Goal: Information Seeking & Learning: Learn about a topic

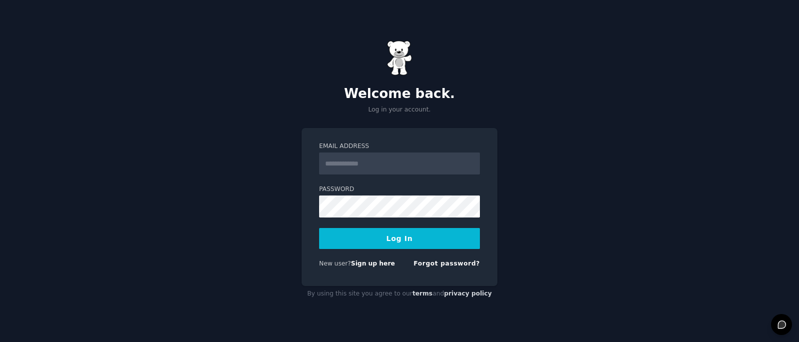
click at [409, 164] on input "Email Address" at bounding box center [399, 163] width 161 height 22
type input "**********"
click at [434, 247] on button "Log In" at bounding box center [399, 238] width 161 height 21
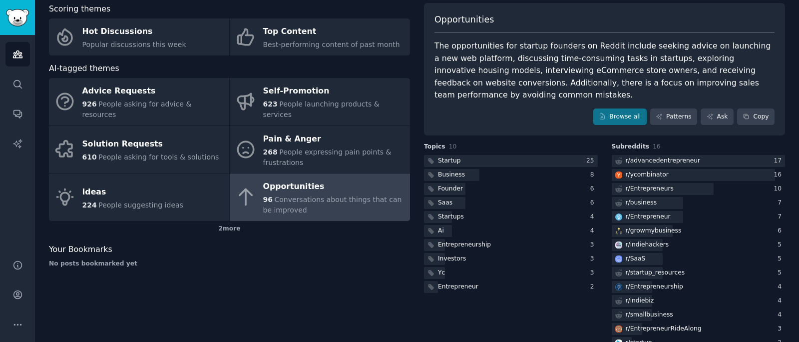
scroll to position [54, 0]
click at [324, 193] on div "96 Conversations about things that can be improved" at bounding box center [334, 203] width 142 height 21
click at [500, 159] on div at bounding box center [511, 160] width 174 height 12
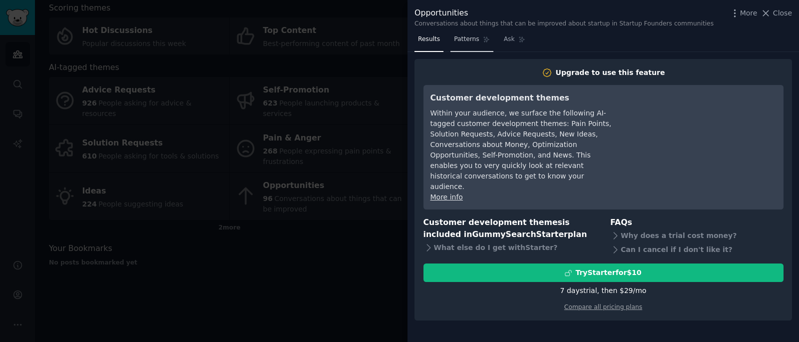
click at [470, 38] on span "Patterns" at bounding box center [466, 39] width 25 height 9
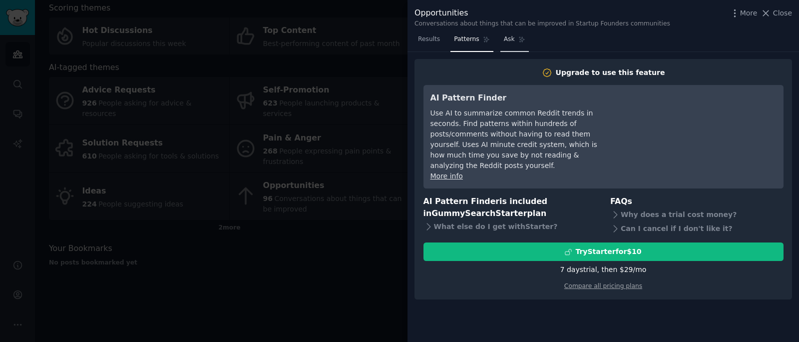
click at [506, 43] on span "Ask" at bounding box center [509, 39] width 11 height 9
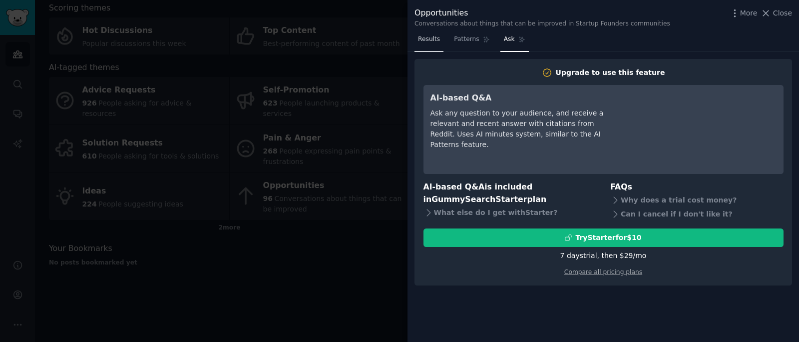
drag, startPoint x: 438, startPoint y: 40, endPoint x: 750, endPoint y: 17, distance: 313.6
click at [438, 40] on span "Results" at bounding box center [429, 39] width 22 height 9
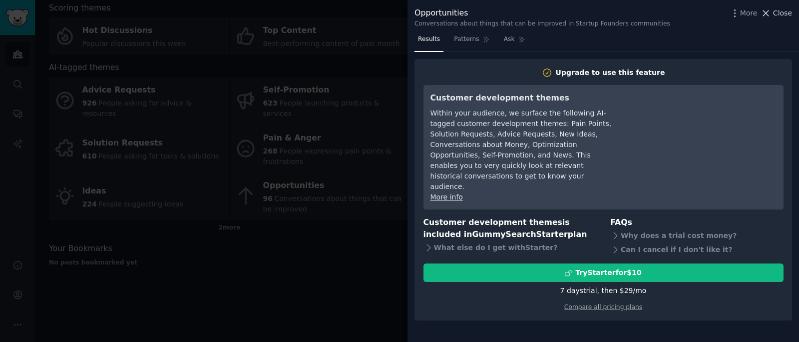
click at [782, 16] on span "Close" at bounding box center [782, 13] width 19 height 10
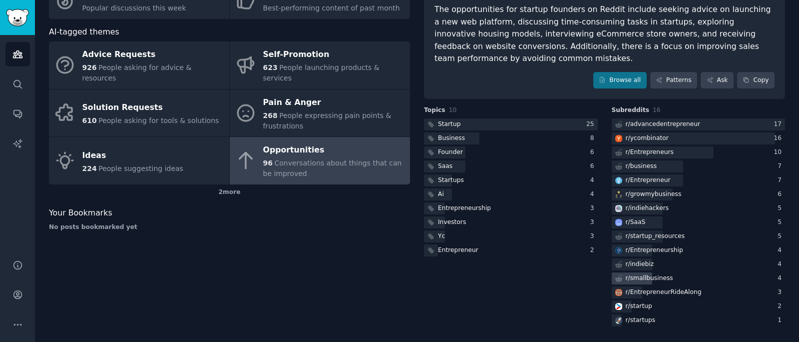
scroll to position [90, 0]
click at [631, 125] on div "r/ advancedentrepreneur" at bounding box center [663, 123] width 75 height 9
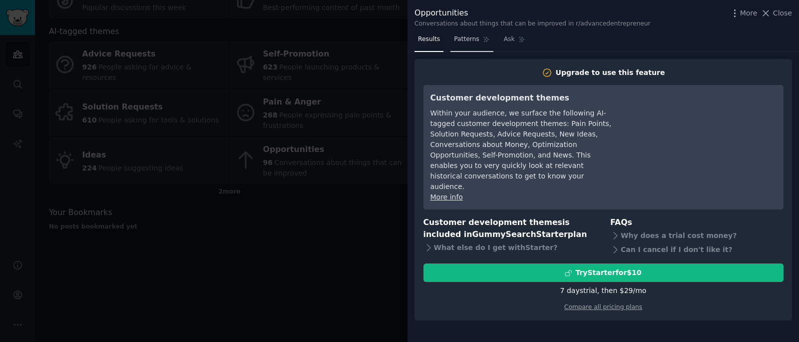
click at [478, 42] on span "Patterns" at bounding box center [466, 39] width 25 height 9
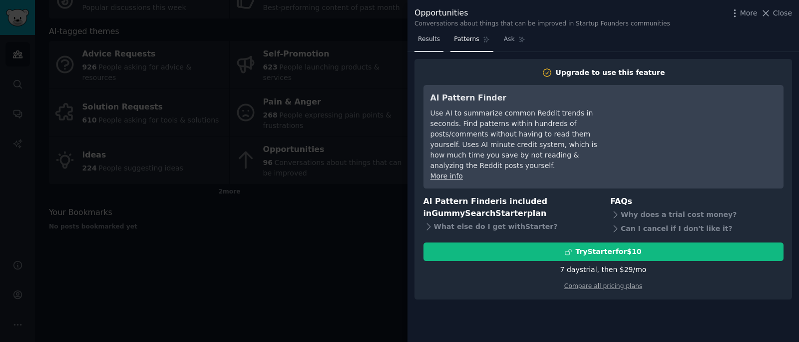
click at [438, 44] on link "Results" at bounding box center [429, 41] width 29 height 20
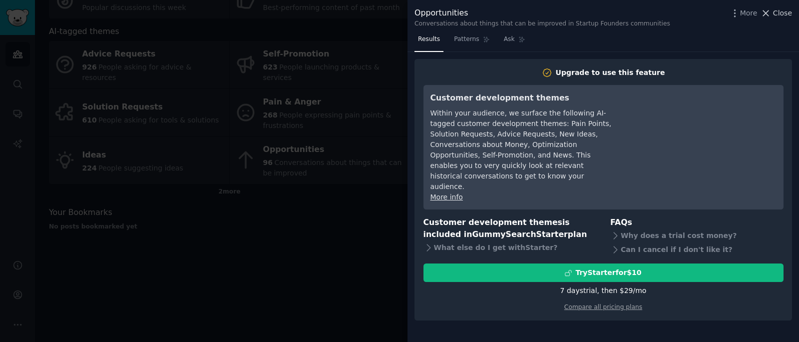
click at [776, 15] on span "Close" at bounding box center [782, 13] width 19 height 10
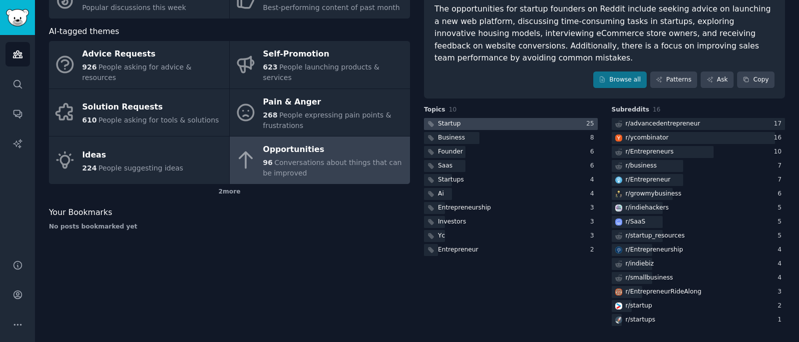
click at [443, 121] on div "Startup" at bounding box center [449, 123] width 22 height 9
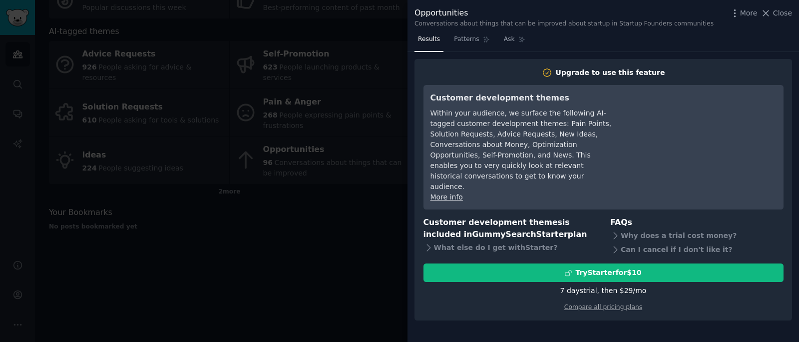
click at [331, 133] on div at bounding box center [399, 171] width 799 height 342
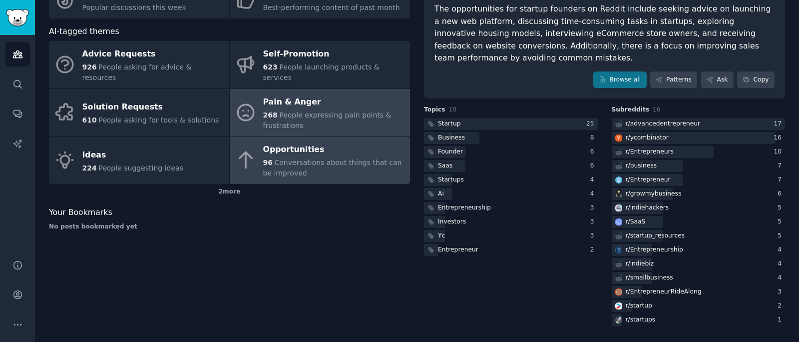
click at [327, 112] on div "268 People expressing pain points & frustrations" at bounding box center [334, 120] width 142 height 21
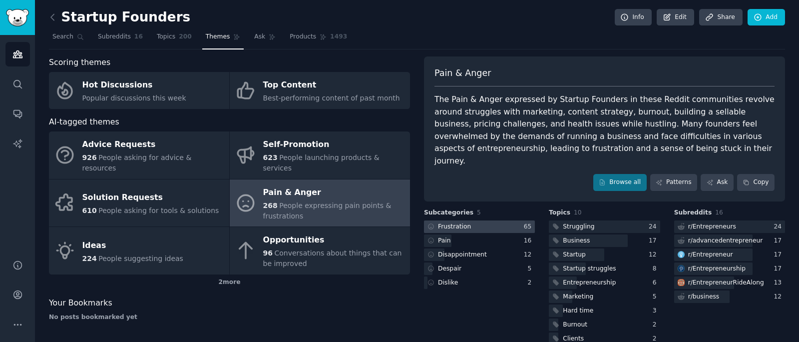
click at [486, 220] on div at bounding box center [479, 226] width 111 height 12
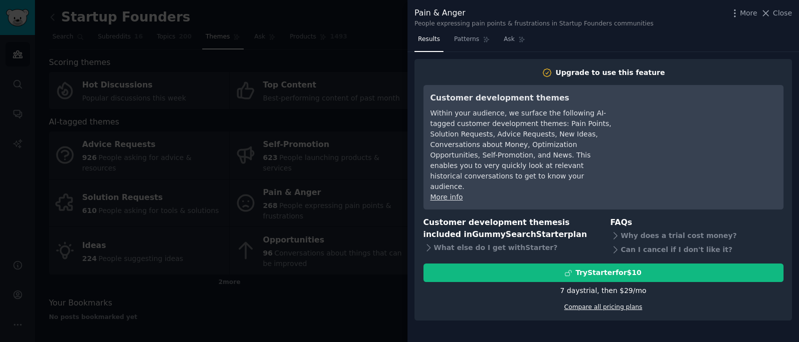
click at [618, 303] on link "Compare all pricing plans" at bounding box center [603, 306] width 78 height 7
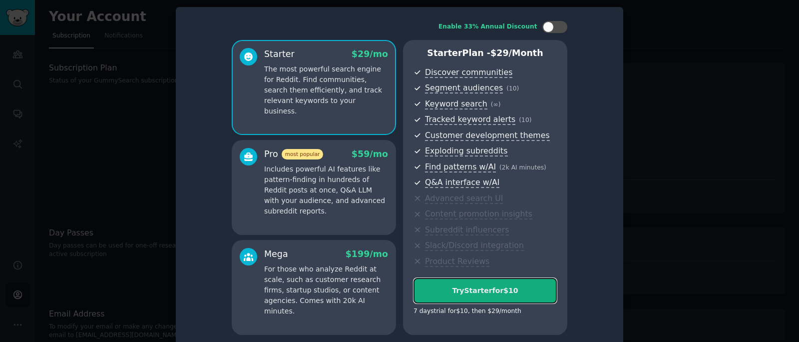
click at [480, 292] on div "Try Starter for $10" at bounding box center [485, 290] width 142 height 10
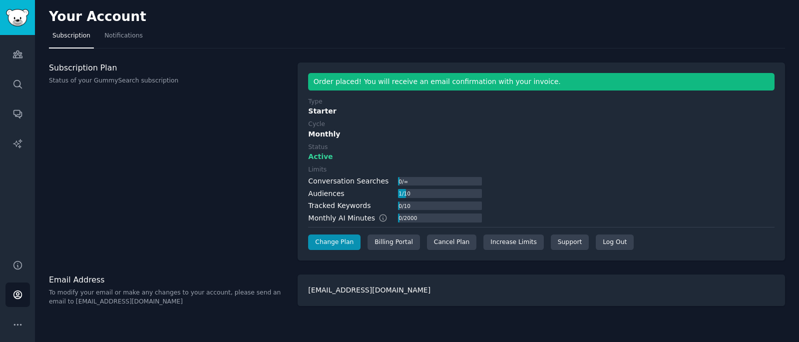
click at [229, 106] on div "Subscription Plan Status of your GummySearch subscription" at bounding box center [168, 161] width 238 height 198
click at [24, 55] on link "Audiences" at bounding box center [17, 54] width 24 height 24
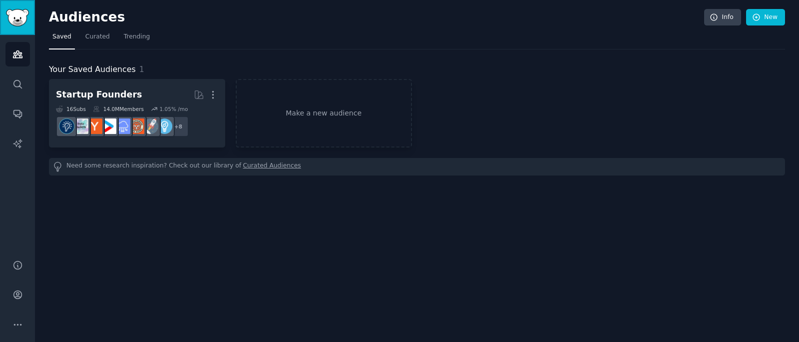
click at [16, 17] on img "Sidebar" at bounding box center [17, 17] width 23 height 17
click at [21, 119] on link "Conversations" at bounding box center [17, 113] width 24 height 24
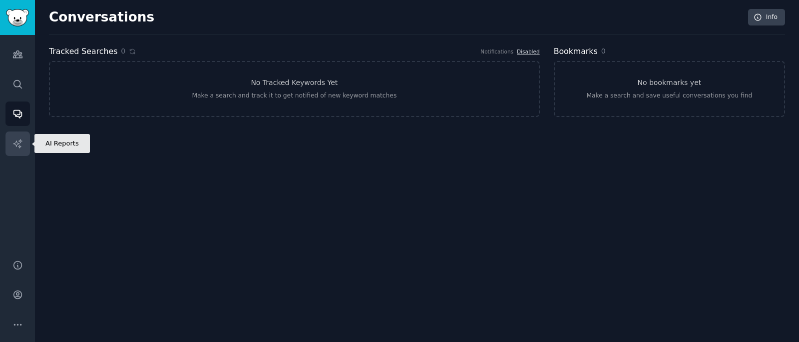
click at [24, 136] on link "AI Reports" at bounding box center [17, 143] width 24 height 24
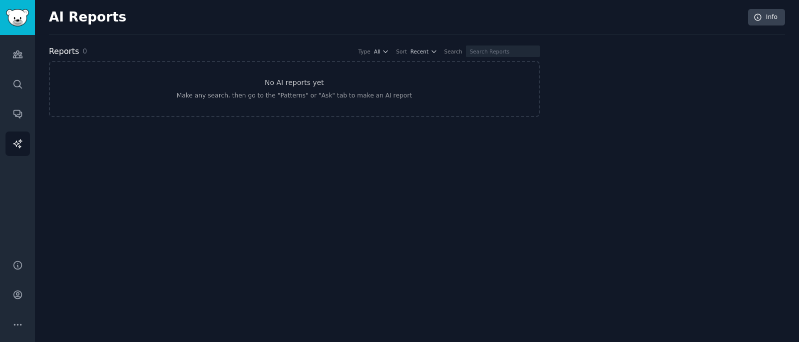
click at [12, 37] on div "Audiences Search Conversations AI Reports" at bounding box center [17, 141] width 35 height 212
click at [13, 51] on icon "Sidebar" at bounding box center [17, 54] width 10 height 10
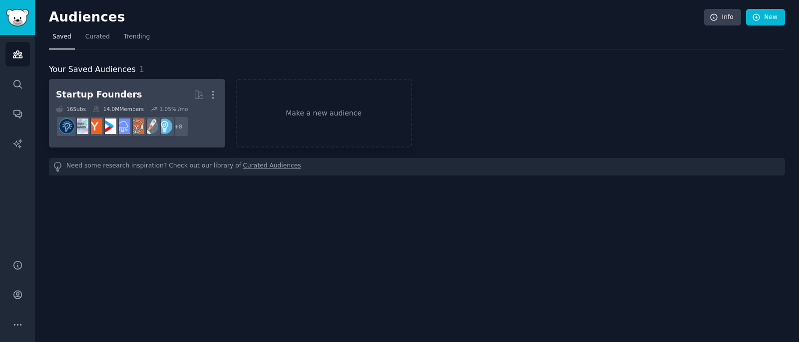
click at [84, 90] on div "Startup Founders" at bounding box center [99, 94] width 86 height 12
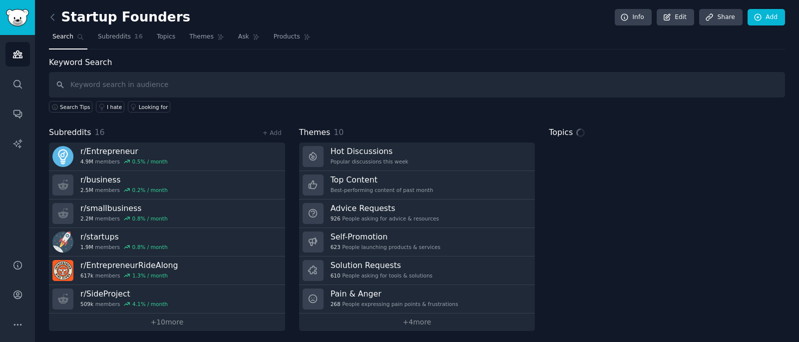
scroll to position [3, 0]
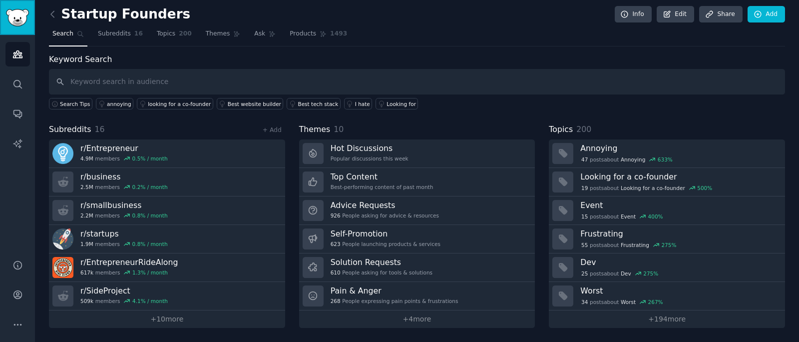
click at [26, 17] on img "Sidebar" at bounding box center [17, 17] width 23 height 17
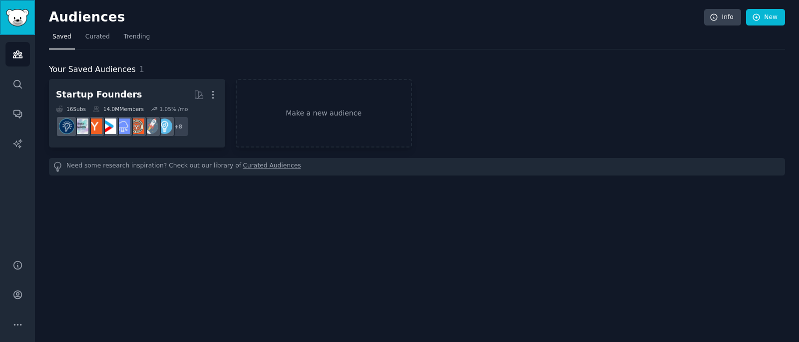
click at [12, 16] on img "Sidebar" at bounding box center [17, 17] width 23 height 17
click at [100, 31] on link "Curated" at bounding box center [97, 39] width 31 height 20
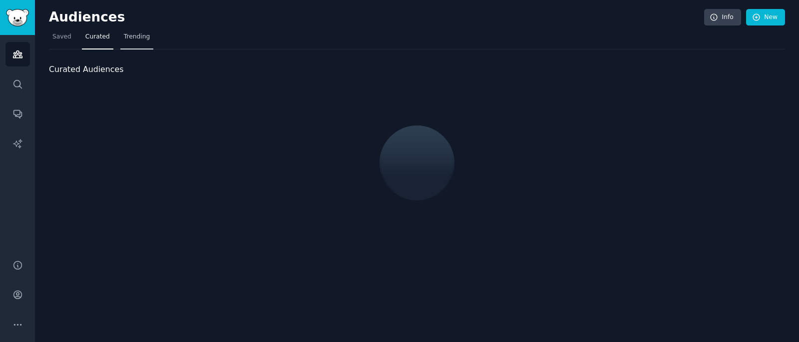
click at [128, 37] on span "Trending" at bounding box center [137, 36] width 26 height 9
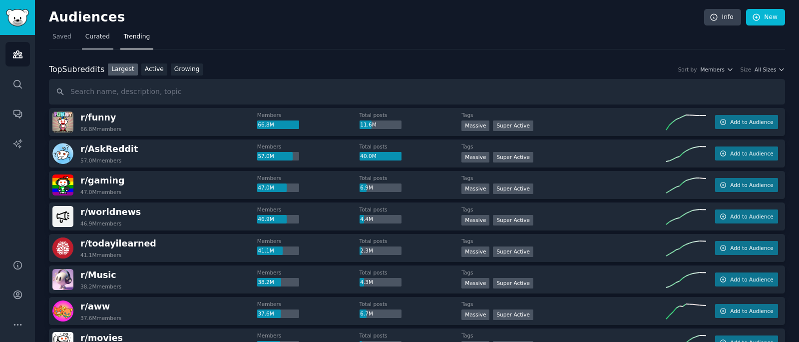
click at [104, 42] on link "Curated" at bounding box center [97, 39] width 31 height 20
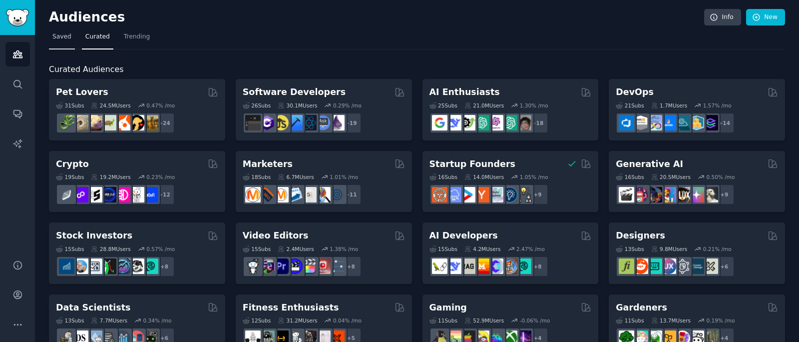
click at [57, 40] on span "Saved" at bounding box center [61, 36] width 19 height 9
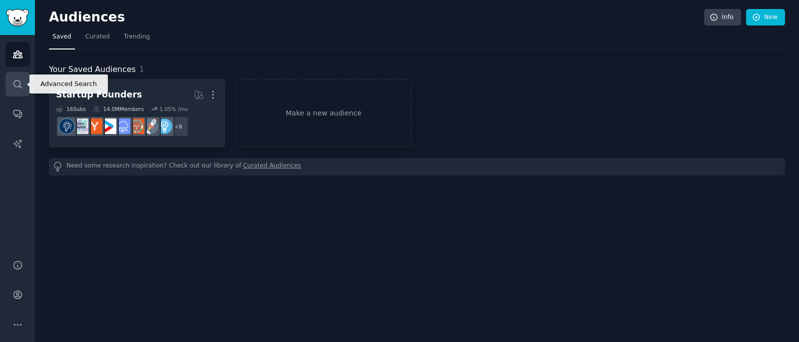
click at [15, 94] on link "Search" at bounding box center [17, 84] width 24 height 24
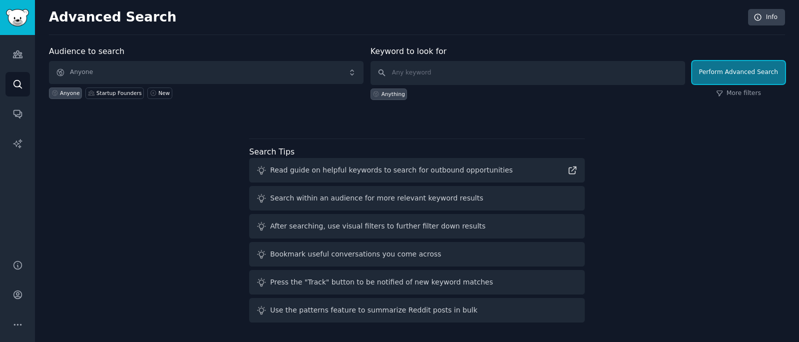
click at [726, 75] on button "Perform Advanced Search" at bounding box center [738, 72] width 93 height 23
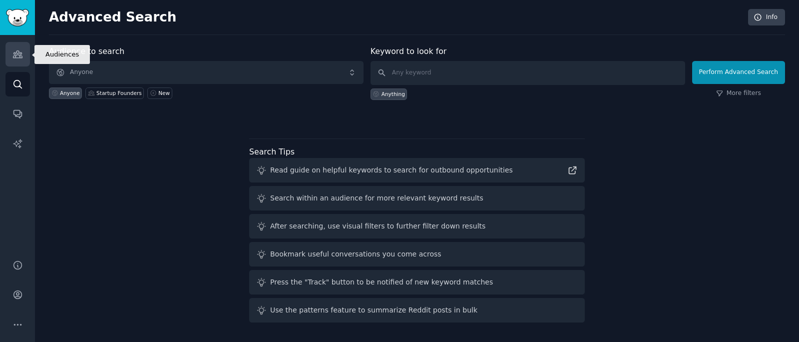
click at [16, 52] on icon "Sidebar" at bounding box center [17, 54] width 9 height 7
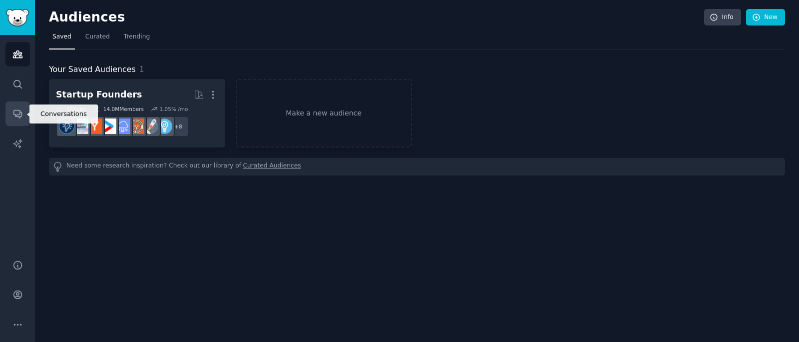
click at [19, 118] on icon "Sidebar" at bounding box center [17, 113] width 10 height 10
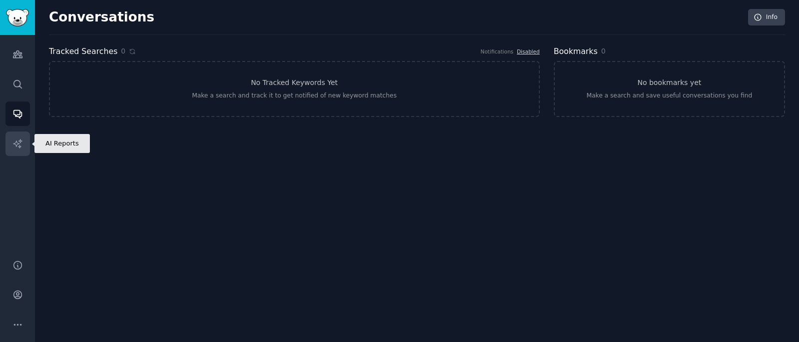
click at [21, 140] on icon "Sidebar" at bounding box center [17, 143] width 10 height 10
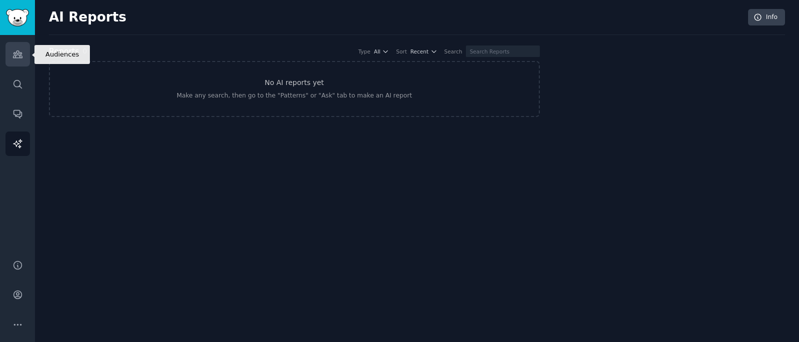
click at [13, 54] on icon "Sidebar" at bounding box center [17, 54] width 10 height 10
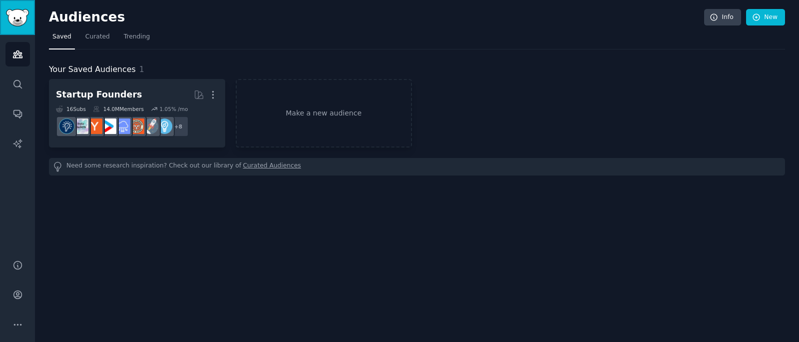
click at [21, 24] on img "Sidebar" at bounding box center [17, 17] width 23 height 17
click at [146, 38] on span "Trending" at bounding box center [137, 36] width 26 height 9
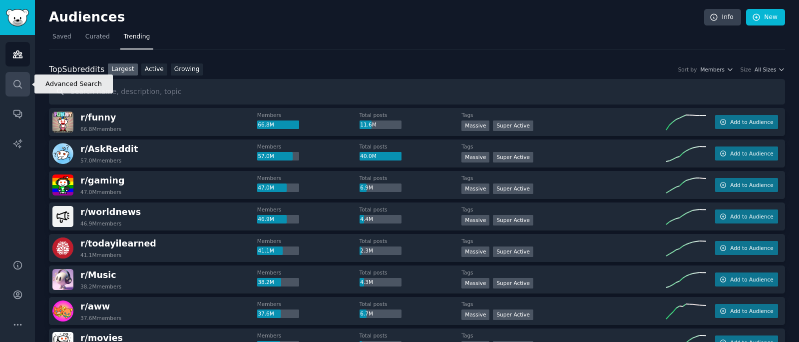
click at [16, 93] on link "Search" at bounding box center [17, 84] width 24 height 24
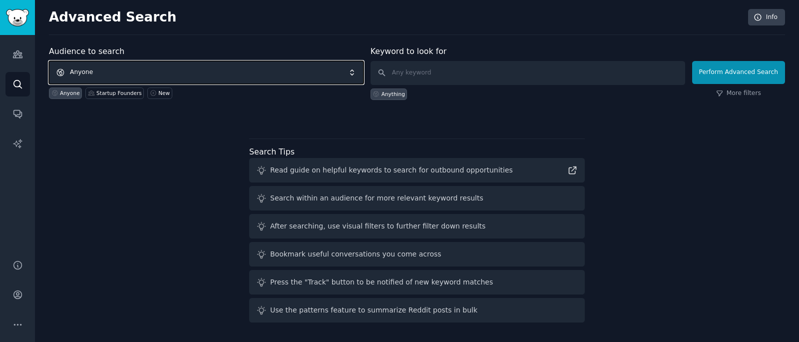
click at [180, 73] on span "Anyone" at bounding box center [206, 72] width 315 height 23
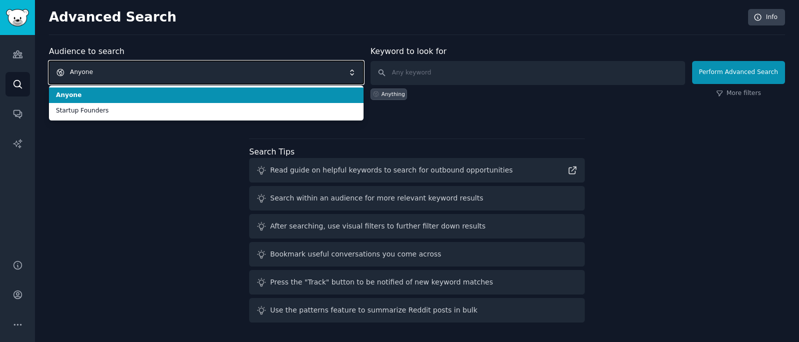
click at [183, 71] on span "Anyone" at bounding box center [206, 72] width 315 height 23
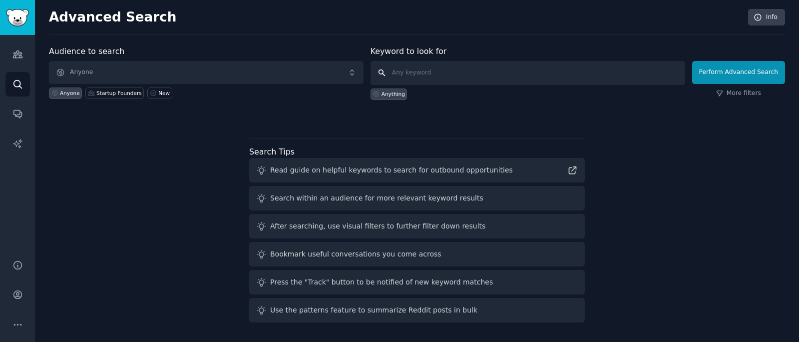
click at [424, 72] on input "text" at bounding box center [528, 73] width 315 height 24
type input "frustrating"
click button "Perform Advanced Search" at bounding box center [738, 72] width 93 height 23
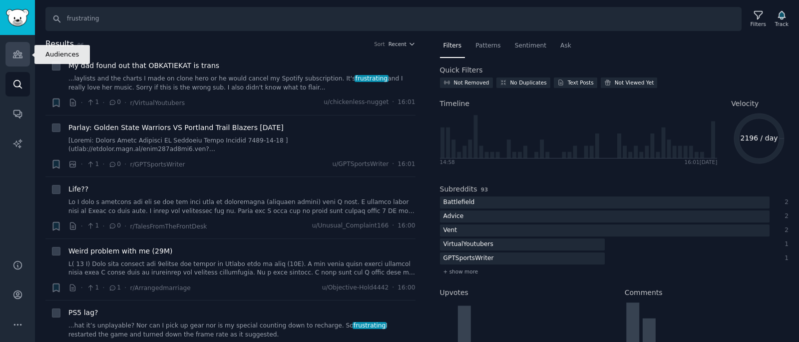
click at [21, 58] on icon "Sidebar" at bounding box center [17, 54] width 9 height 7
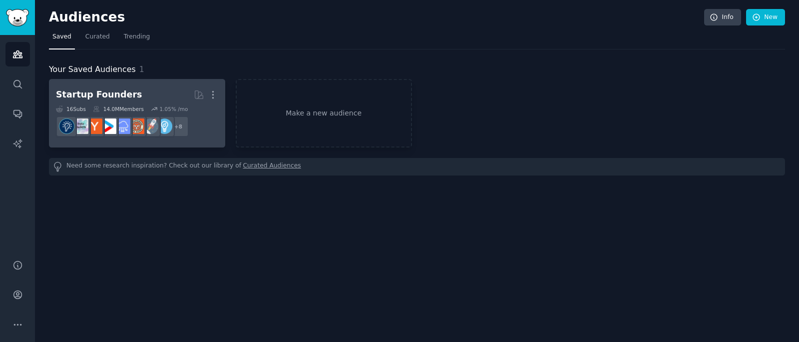
click at [174, 94] on h2 "Startup Founders More" at bounding box center [137, 94] width 162 height 17
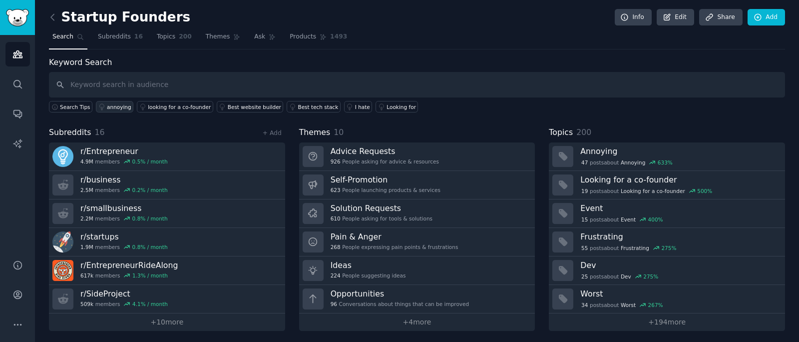
click at [118, 108] on div "annoying" at bounding box center [119, 106] width 24 height 7
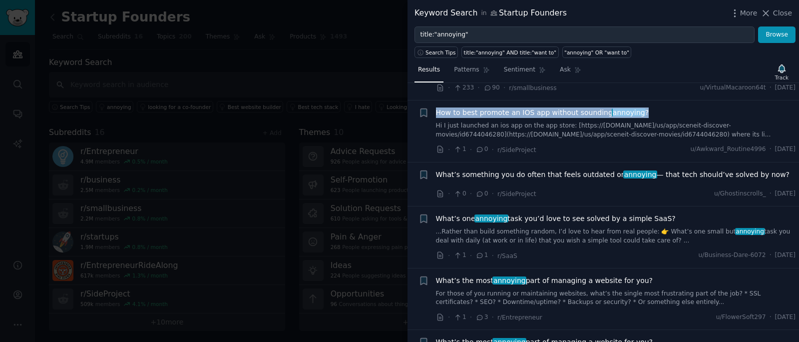
scroll to position [203, 0]
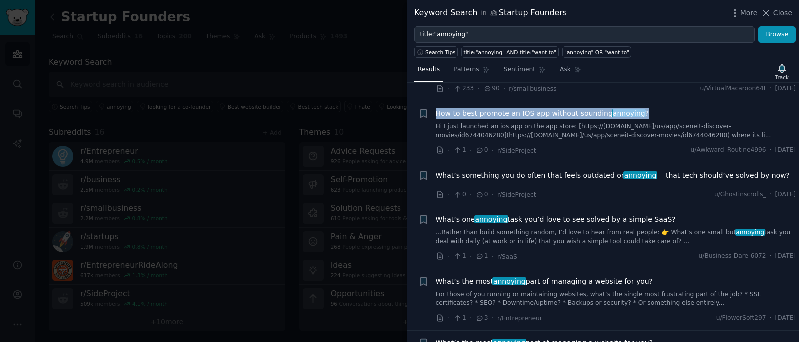
click at [527, 101] on li "+ How to best promote an IOS app without sounding annoying ? Hi I just launched…" at bounding box center [604, 131] width 392 height 61
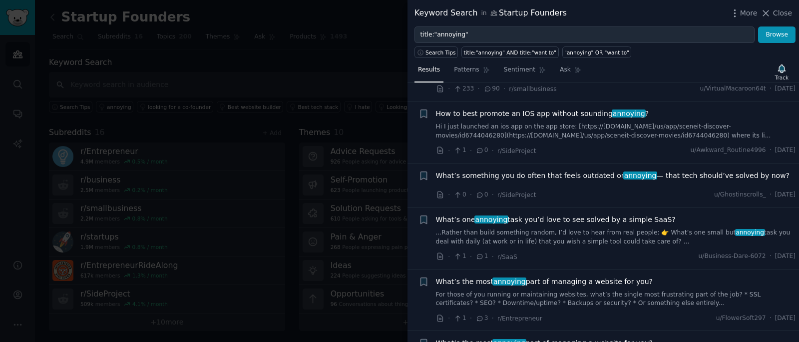
click at [529, 108] on span "How to best promote an IOS app without sounding annoying ?" at bounding box center [542, 113] width 213 height 10
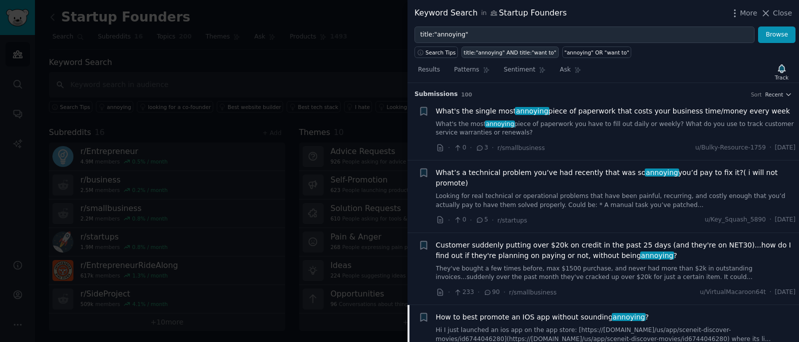
click at [513, 52] on div "title:"annoying" AND title:"want to"" at bounding box center [510, 52] width 93 height 7
type input "title:"annoying" AND title:"want to""
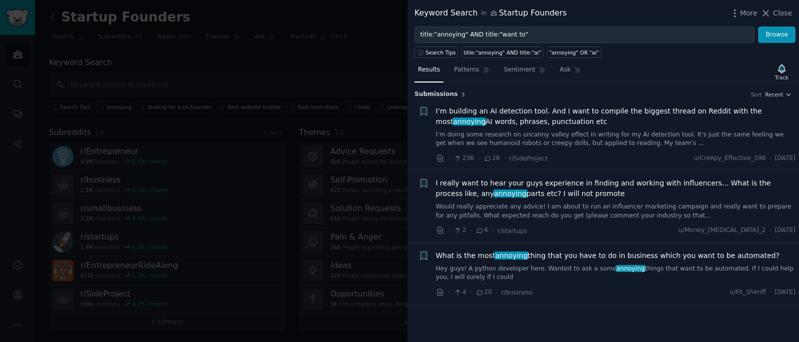
click at [776, 15] on span "Close" at bounding box center [782, 13] width 19 height 10
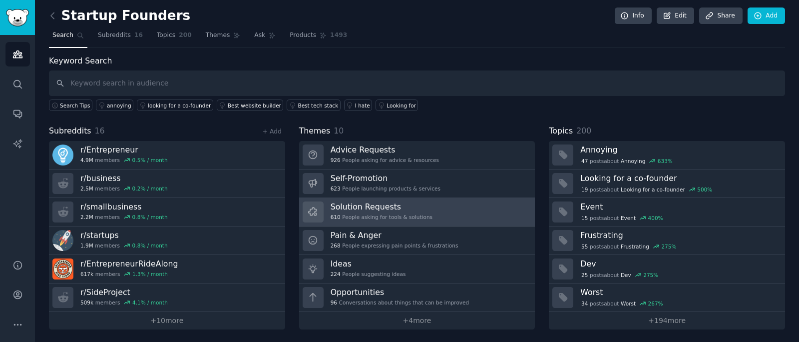
scroll to position [3, 0]
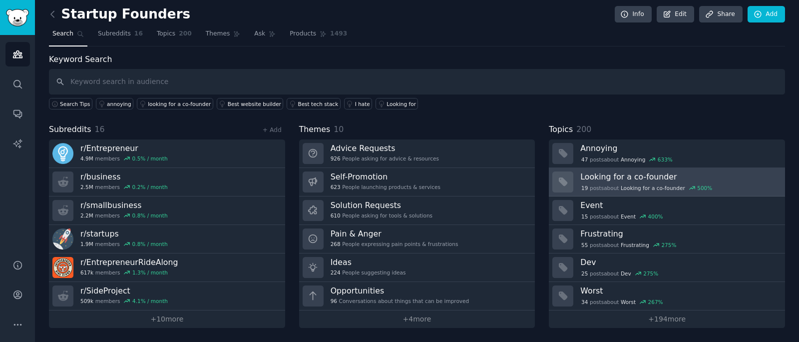
click at [713, 173] on h3 "Looking for a co-founder" at bounding box center [679, 176] width 198 height 10
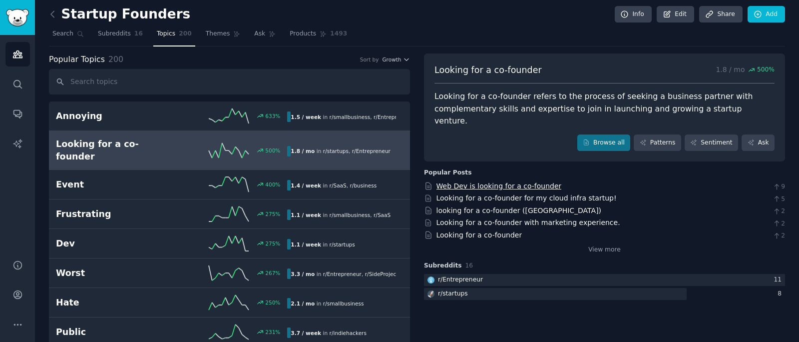
click at [526, 182] on link "Web Dev is looking for a co-founder" at bounding box center [499, 186] width 125 height 8
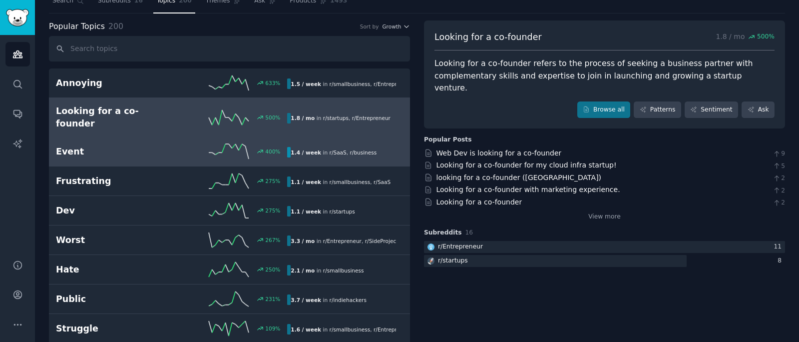
scroll to position [45, 0]
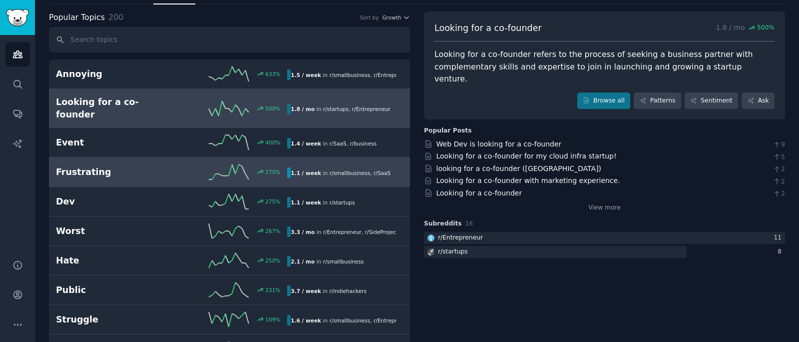
click at [173, 167] on div "275 %" at bounding box center [230, 171] width 116 height 15
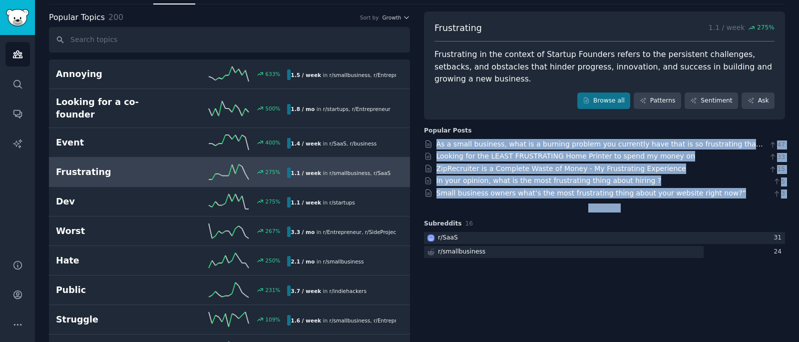
drag, startPoint x: 654, startPoint y: 144, endPoint x: 758, endPoint y: 210, distance: 122.4
click at [758, 210] on div "Popular Posts As a small business, what is a burning problem you currently have…" at bounding box center [604, 169] width 361 height 86
drag, startPoint x: 792, startPoint y: 196, endPoint x: 421, endPoint y: 131, distance: 377.4
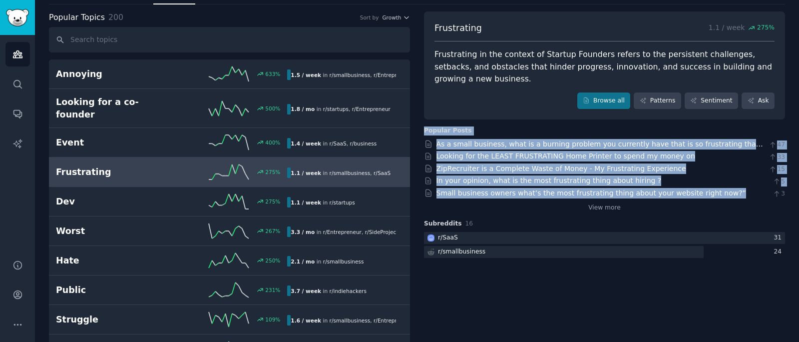
click at [424, 130] on div "Popular Posts" at bounding box center [448, 130] width 48 height 9
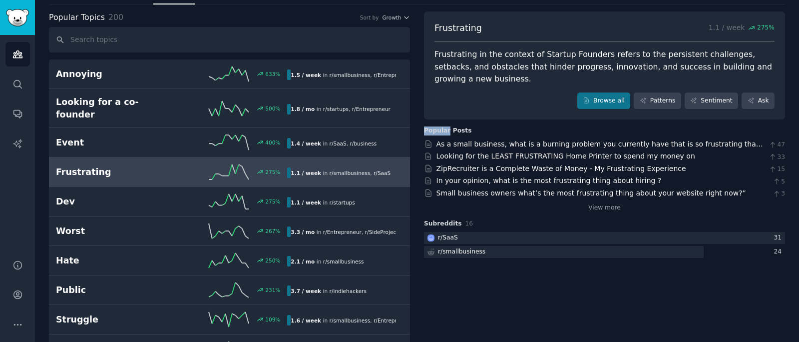
click at [424, 130] on div "Popular Posts" at bounding box center [448, 130] width 48 height 9
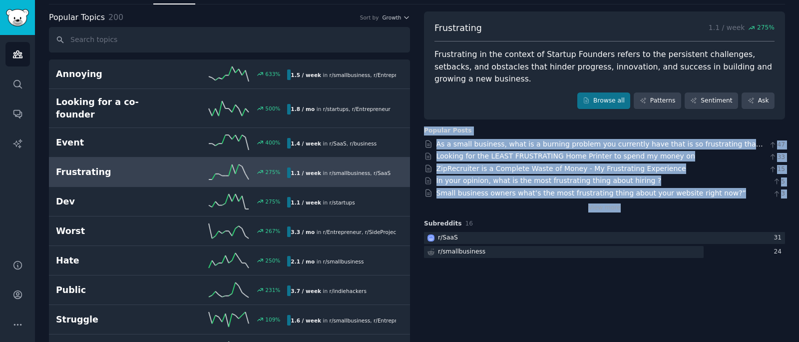
drag, startPoint x: 424, startPoint y: 130, endPoint x: 791, endPoint y: 200, distance: 373.2
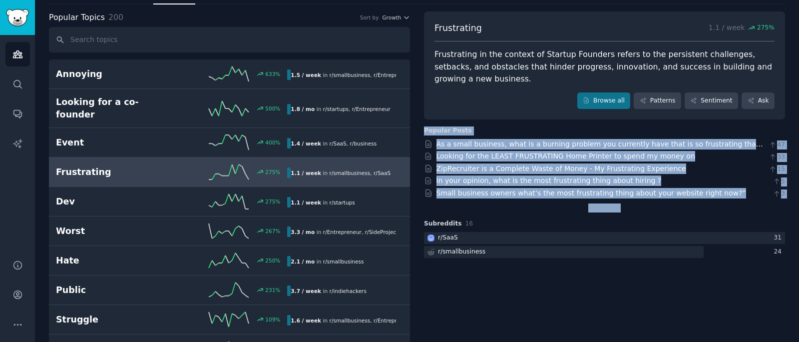
drag, startPoint x: 422, startPoint y: 130, endPoint x: 790, endPoint y: 208, distance: 376.8
drag, startPoint x: 790, startPoint y: 208, endPoint x: 422, endPoint y: 130, distance: 375.7
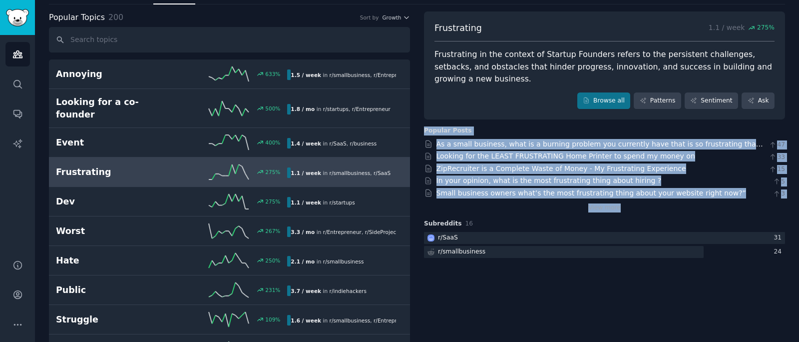
click at [425, 131] on div "Popular Posts" at bounding box center [448, 130] width 48 height 9
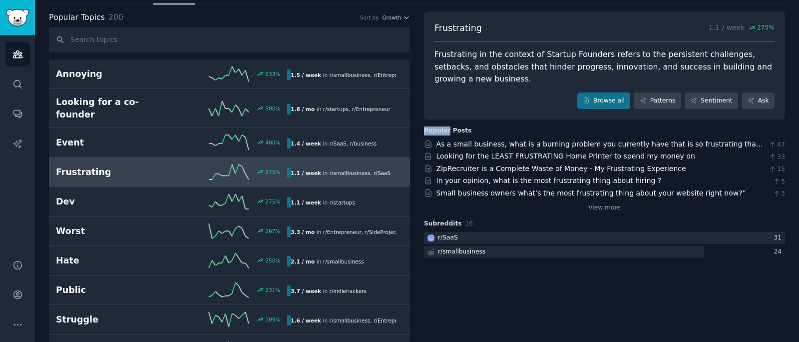
click at [425, 131] on div "Popular Posts" at bounding box center [448, 130] width 48 height 9
click at [484, 132] on h3 "Popular Posts" at bounding box center [604, 130] width 361 height 9
click at [545, 128] on h3 "Popular Posts" at bounding box center [604, 130] width 361 height 9
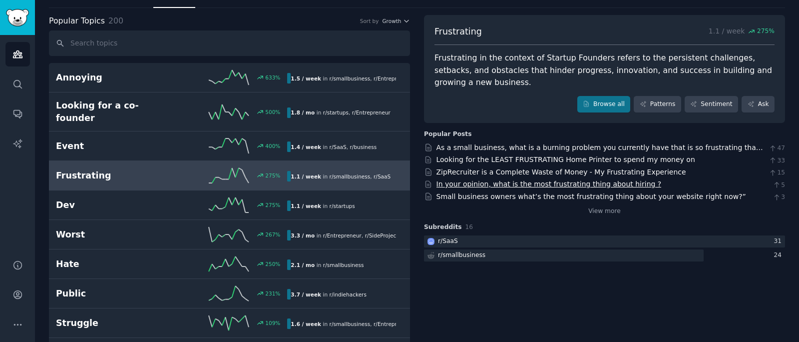
scroll to position [42, 0]
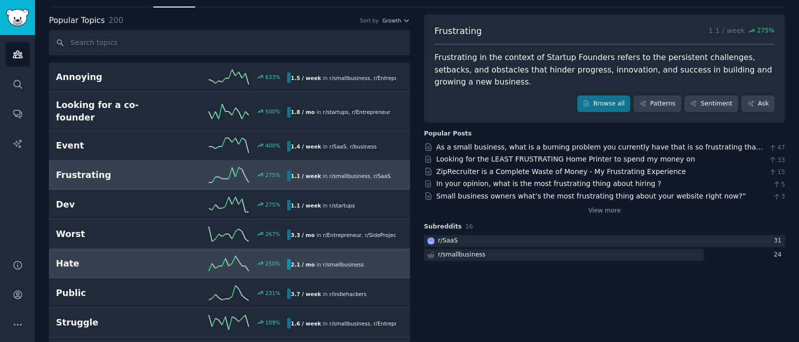
click at [132, 249] on link "Hate 250 % 2.1 / mo in r/ smallbusiness" at bounding box center [229, 263] width 361 height 29
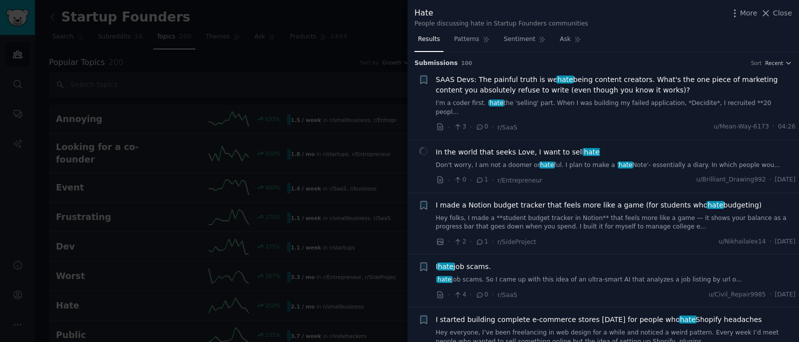
click at [305, 66] on div at bounding box center [399, 171] width 799 height 342
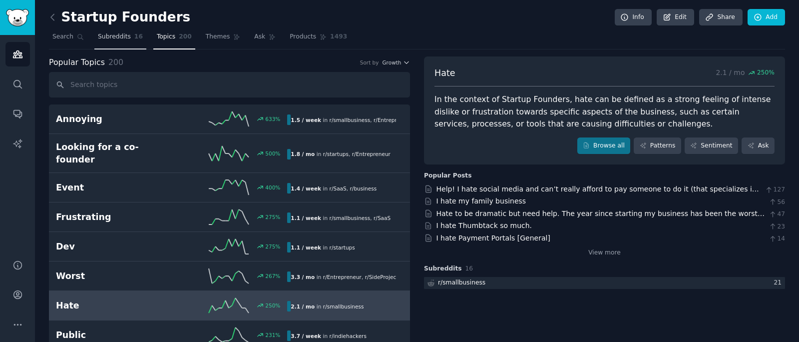
click at [99, 39] on span "Subreddits" at bounding box center [114, 36] width 33 height 9
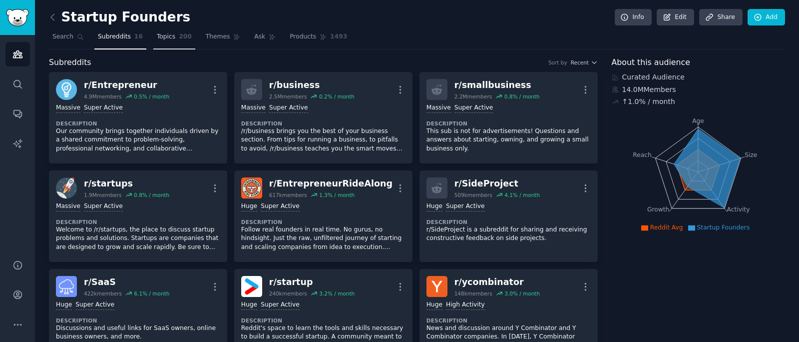
click at [166, 35] on span "Topics" at bounding box center [166, 36] width 18 height 9
click at [235, 38] on icon at bounding box center [236, 36] width 7 height 7
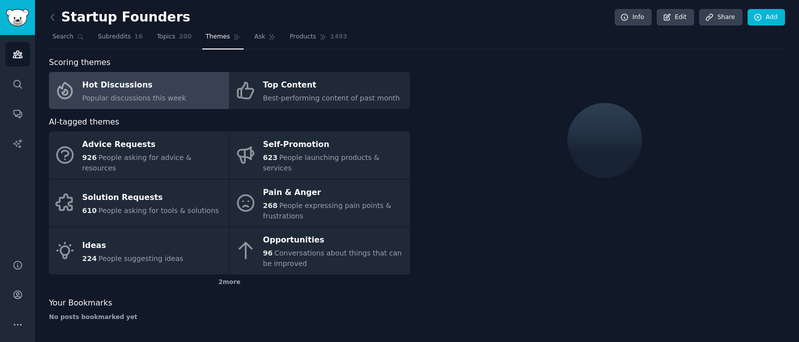
click at [217, 40] on span "Themes" at bounding box center [218, 36] width 24 height 9
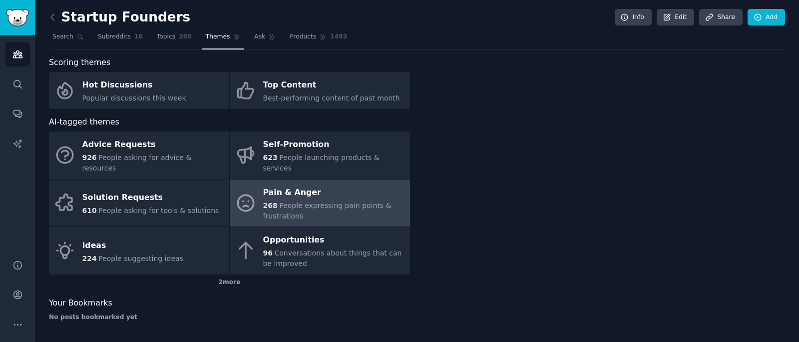
click at [350, 201] on span "People expressing pain points & frustrations" at bounding box center [327, 210] width 128 height 18
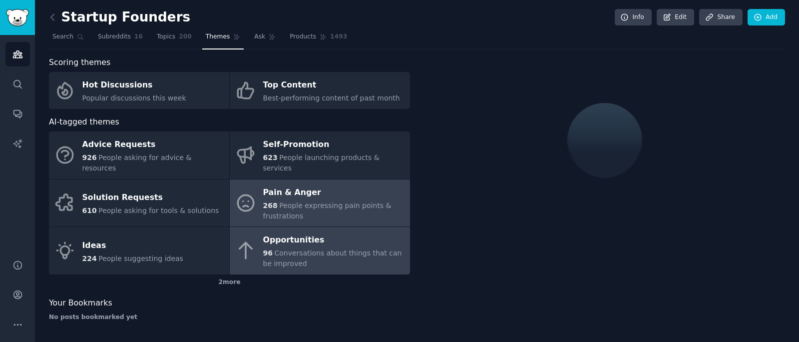
click at [333, 249] on span "Conversations about things that can be improved" at bounding box center [332, 258] width 139 height 18
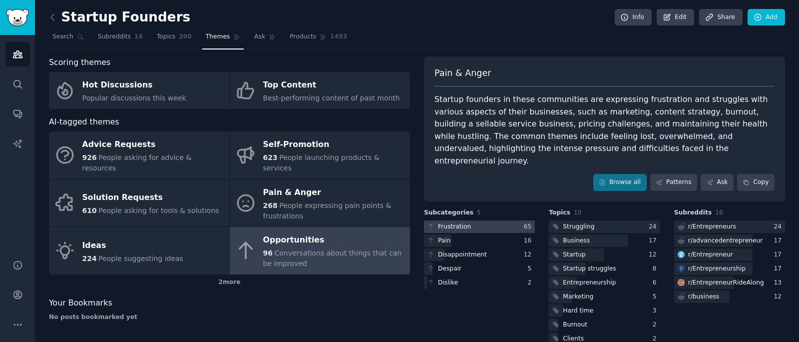
click at [462, 222] on div "Frustration" at bounding box center [454, 226] width 33 height 9
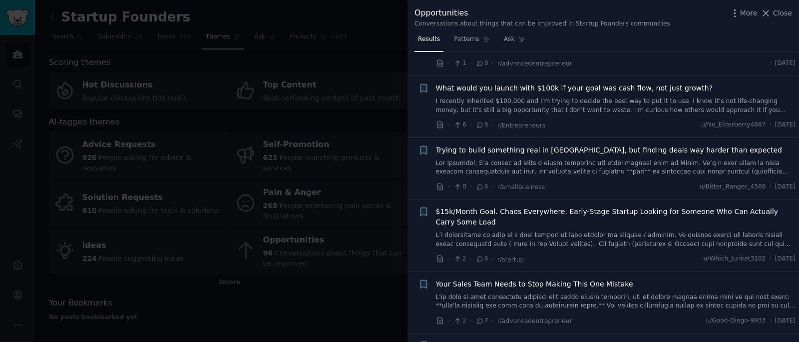
scroll to position [1044, 0]
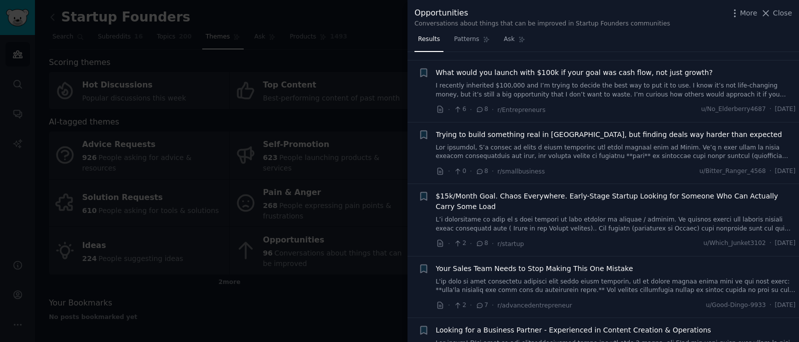
click at [517, 191] on span "$15k/Month Goal. Chaos Everywhere. Early-Stage Startup Looking for Someone Who …" at bounding box center [616, 201] width 360 height 21
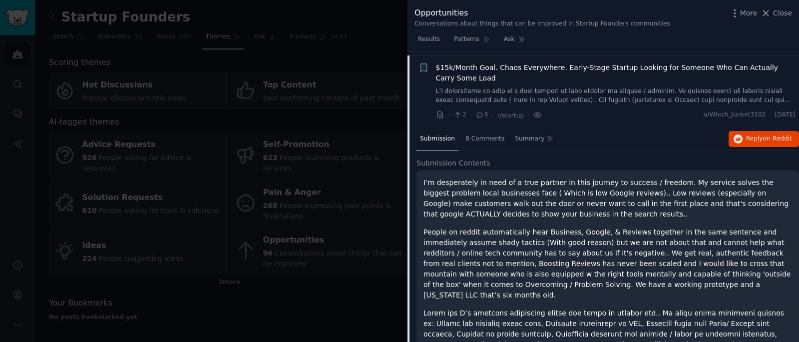
scroll to position [1186, 0]
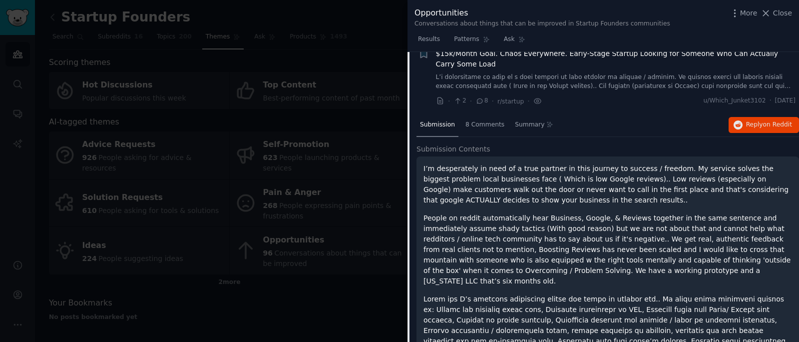
click at [579, 185] on p "I’m desperately in need of a true partner in this journey to success / freedom.…" at bounding box center [608, 184] width 369 height 42
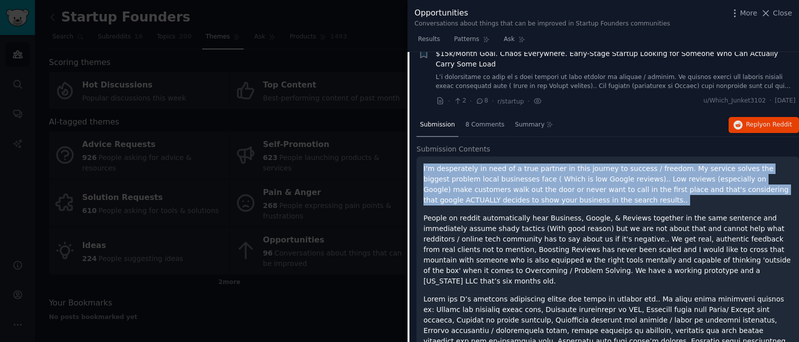
click at [579, 185] on p "I’m desperately in need of a true partner in this journey to success / freedom.…" at bounding box center [608, 184] width 369 height 42
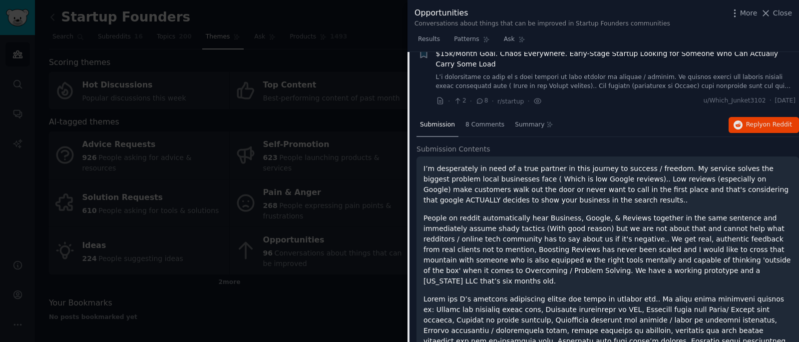
click at [430, 213] on p "People on reddit automatically hear Business, Google, & Reviews together in the…" at bounding box center [608, 249] width 369 height 73
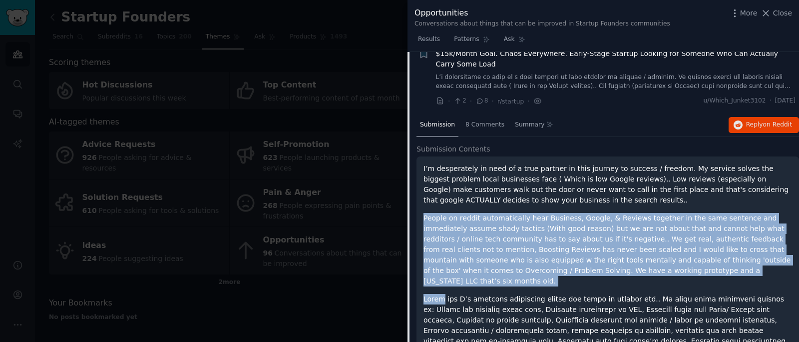
drag, startPoint x: 430, startPoint y: 208, endPoint x: 694, endPoint y: 266, distance: 270.5
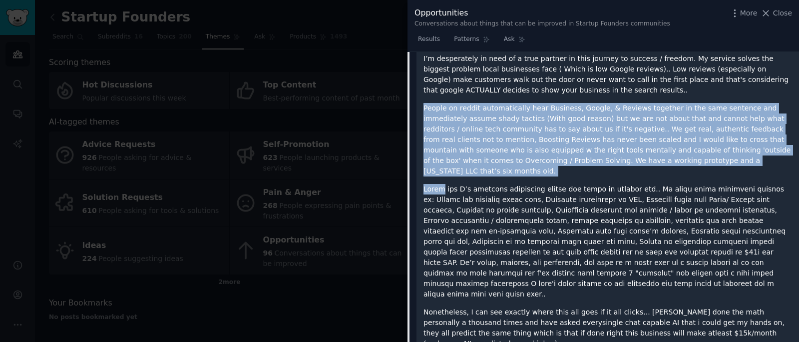
scroll to position [1297, 0]
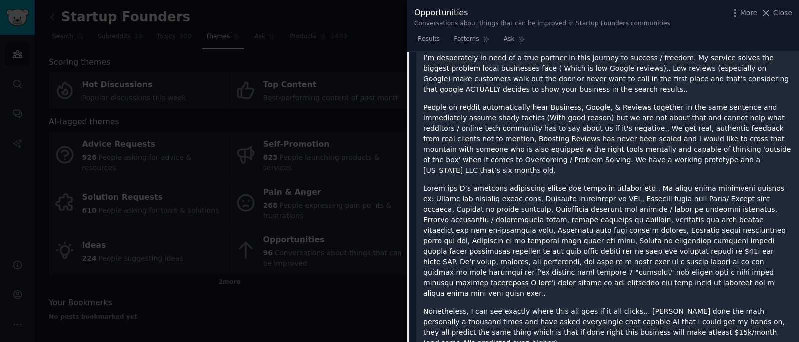
click at [659, 218] on p at bounding box center [608, 240] width 369 height 115
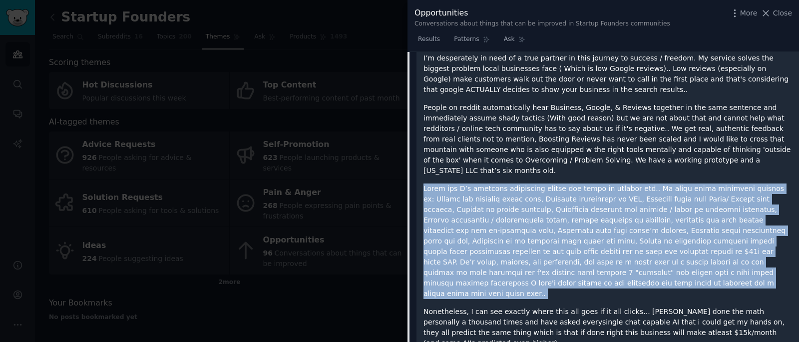
click at [659, 218] on p at bounding box center [608, 240] width 369 height 115
click at [665, 261] on p at bounding box center [608, 240] width 369 height 115
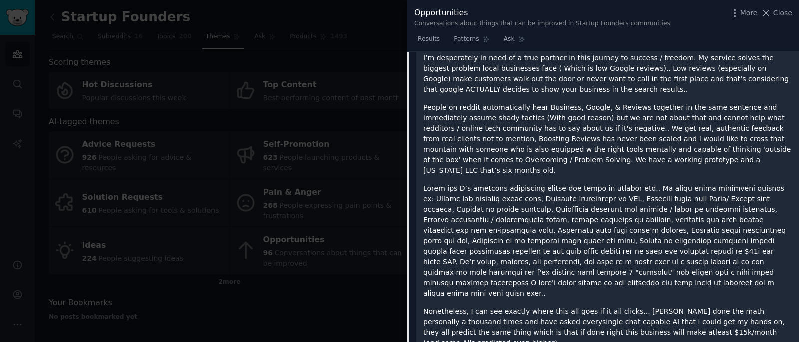
click at [665, 261] on p at bounding box center [608, 240] width 369 height 115
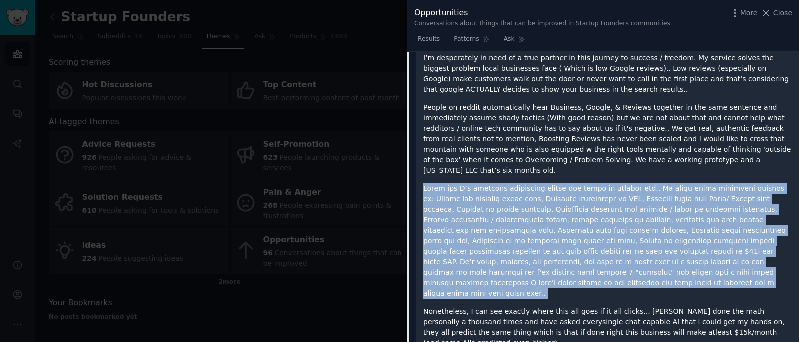
drag, startPoint x: 665, startPoint y: 261, endPoint x: 626, endPoint y: 239, distance: 44.7
click at [626, 239] on p at bounding box center [608, 240] width 369 height 115
click at [652, 259] on p at bounding box center [608, 240] width 369 height 115
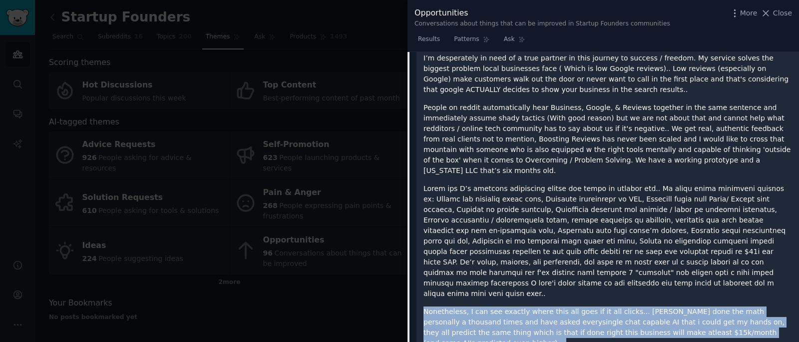
drag, startPoint x: 654, startPoint y: 261, endPoint x: 664, endPoint y: 307, distance: 47.6
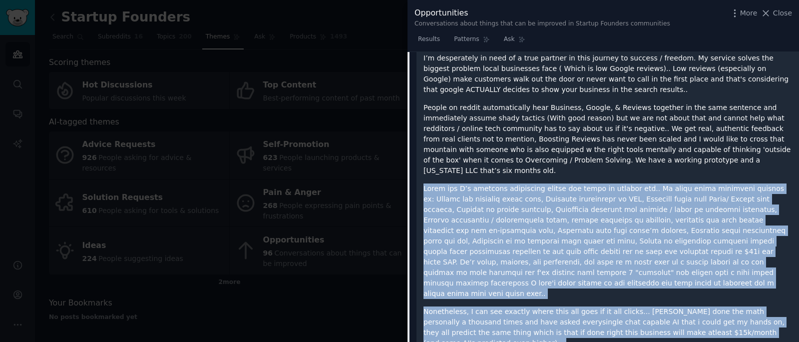
drag, startPoint x: 664, startPoint y: 307, endPoint x: 602, endPoint y: 220, distance: 107.1
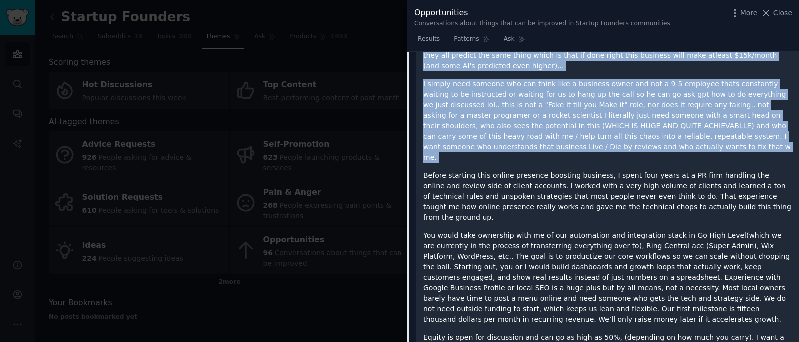
scroll to position [1581, 0]
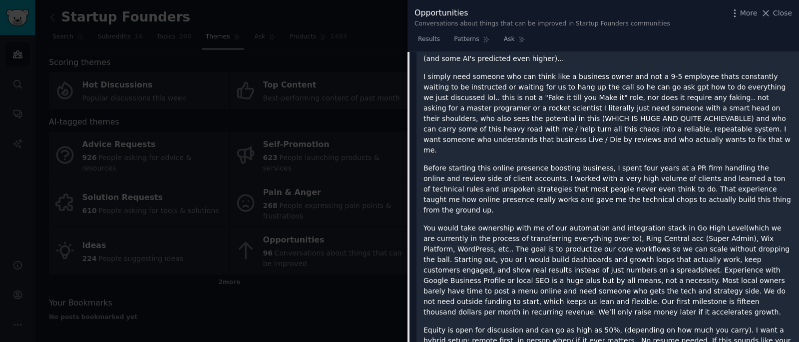
click at [619, 223] on p "You would take ownership with me of our automation and integration stack in Go …" at bounding box center [608, 270] width 369 height 94
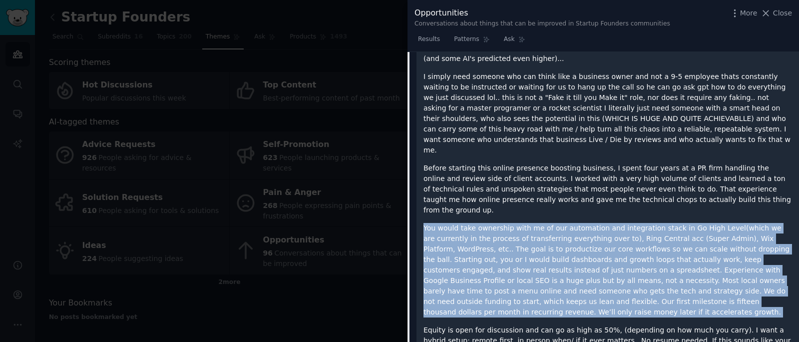
drag, startPoint x: 619, startPoint y: 160, endPoint x: 639, endPoint y: 247, distance: 89.3
click at [639, 246] on p "You would take ownership with me of our automation and integration stack in Go …" at bounding box center [608, 270] width 369 height 94
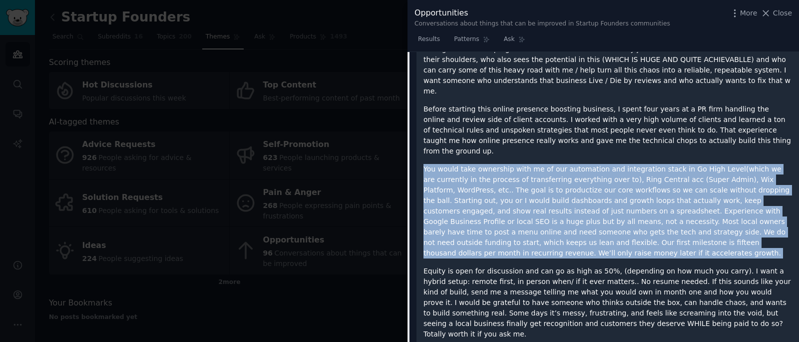
scroll to position [1644, 0]
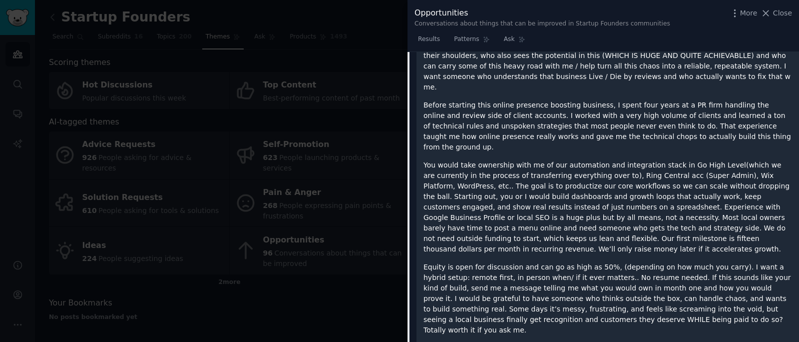
click at [638, 262] on p "Equity is open for discussion and can go as high as 50%, (depending on how much…" at bounding box center [608, 298] width 369 height 73
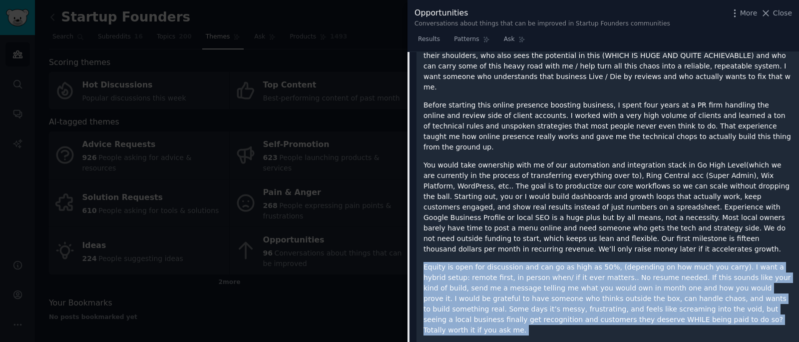
click at [638, 262] on p "Equity is open for discussion and can go as high as 50%, (depending on how much…" at bounding box center [608, 298] width 369 height 73
click at [641, 262] on p "Equity is open for discussion and can go as high as 50%, (depending on how much…" at bounding box center [608, 298] width 369 height 73
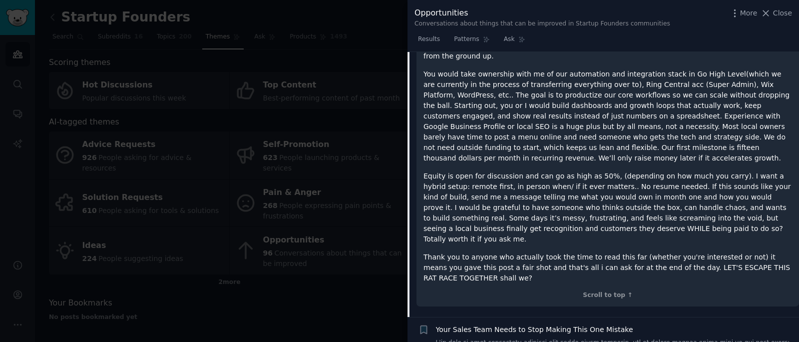
scroll to position [1089, 0]
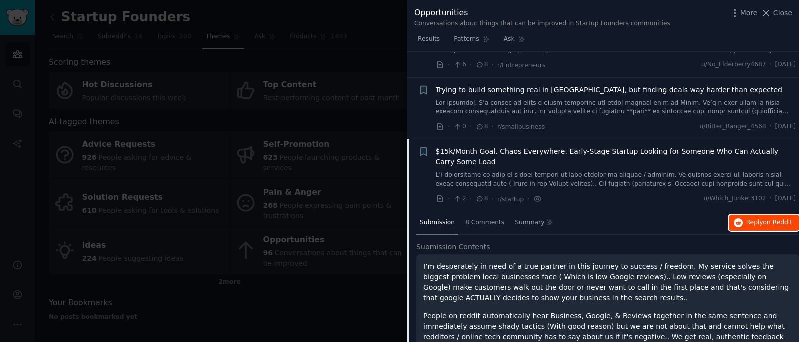
click at [746, 218] on span "Reply on Reddit" at bounding box center [769, 222] width 46 height 9
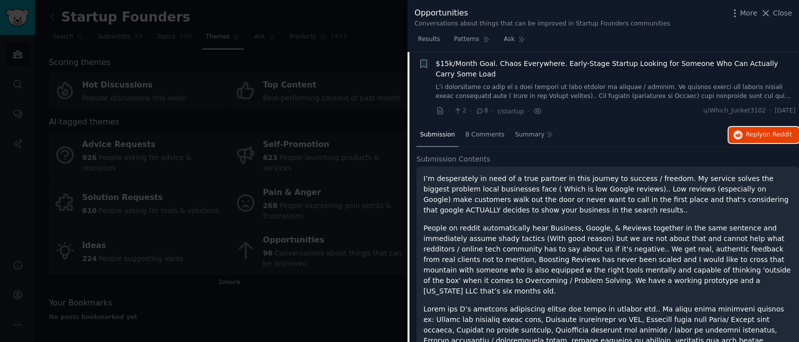
scroll to position [1180, 0]
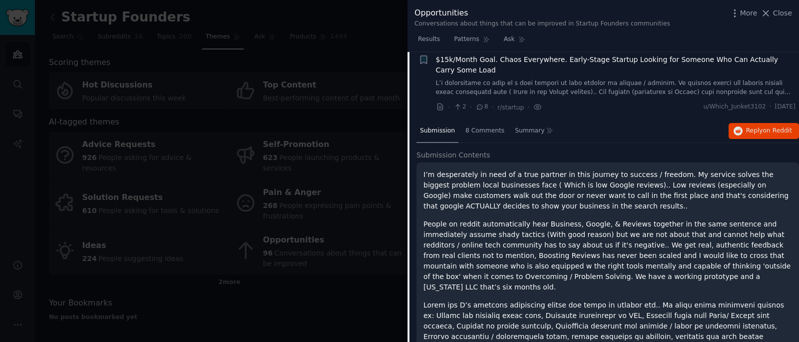
click at [520, 256] on p "People on reddit automatically hear Business, Google, & Reviews together in the…" at bounding box center [608, 255] width 369 height 73
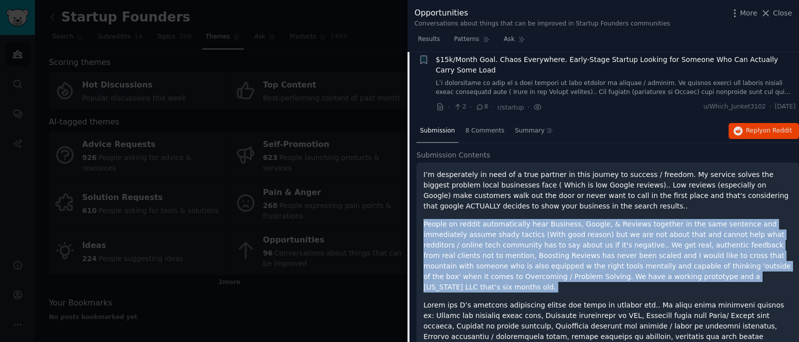
click at [520, 256] on p "People on reddit automatically hear Business, Google, & Reviews together in the…" at bounding box center [608, 255] width 369 height 73
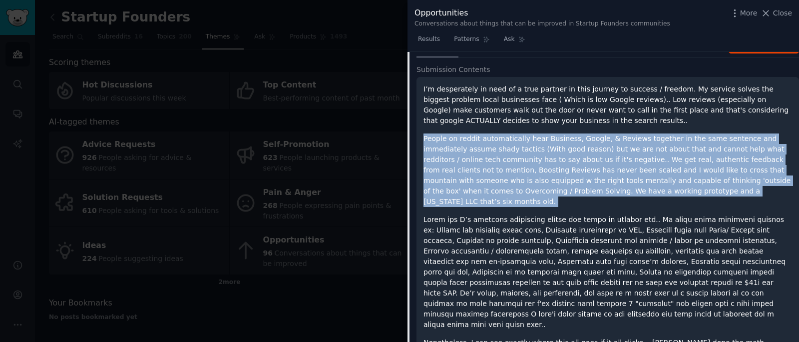
scroll to position [1292, 0]
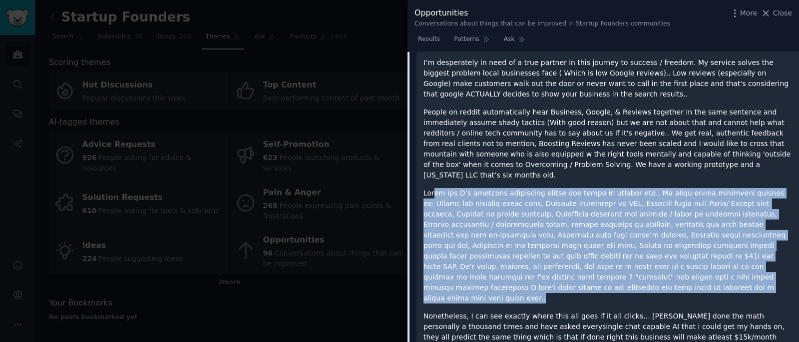
drag, startPoint x: 616, startPoint y: 270, endPoint x: 432, endPoint y: 175, distance: 207.3
click at [432, 188] on p at bounding box center [608, 245] width 369 height 115
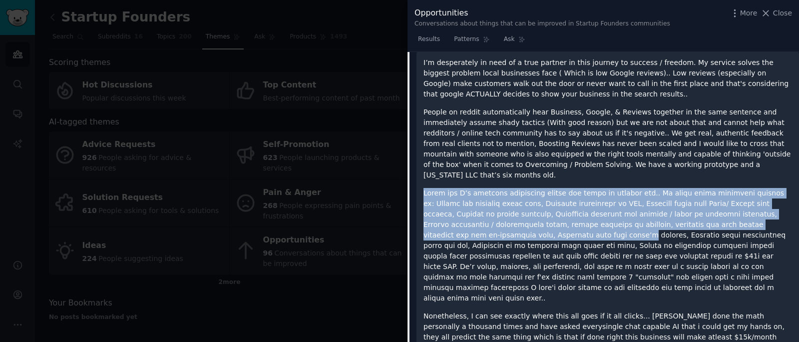
drag, startPoint x: 432, startPoint y: 175, endPoint x: 531, endPoint y: 216, distance: 107.2
click at [510, 216] on p at bounding box center [608, 245] width 369 height 115
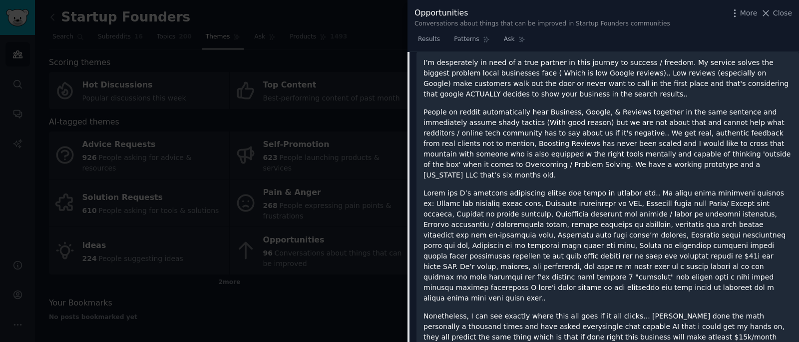
click at [542, 217] on p at bounding box center [608, 245] width 369 height 115
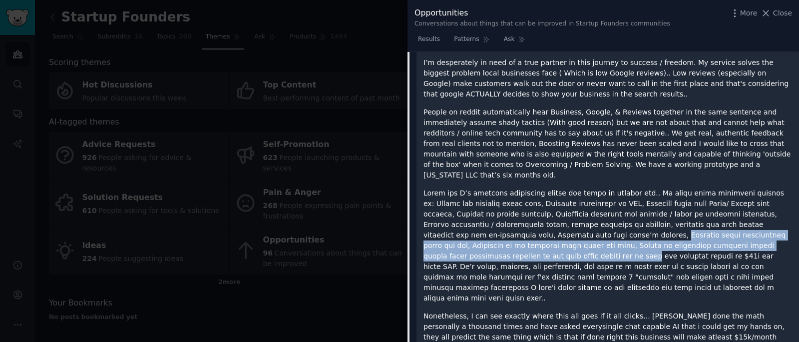
drag, startPoint x: 542, startPoint y: 217, endPoint x: 464, endPoint y: 229, distance: 78.9
click at [460, 230] on p at bounding box center [608, 245] width 369 height 115
click at [481, 224] on p at bounding box center [608, 245] width 369 height 115
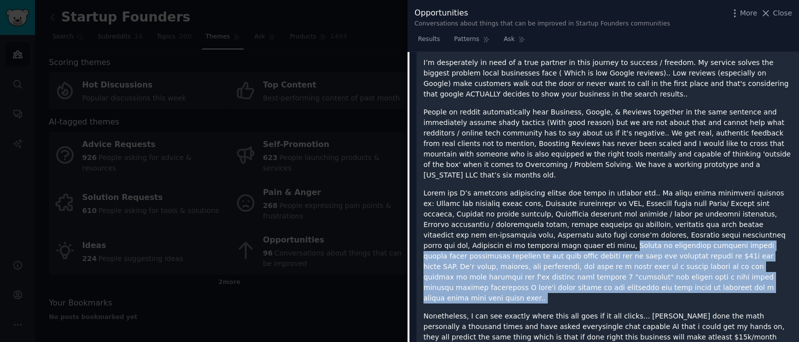
drag, startPoint x: 481, startPoint y: 224, endPoint x: 612, endPoint y: 269, distance: 138.9
click at [612, 269] on p at bounding box center [608, 245] width 369 height 115
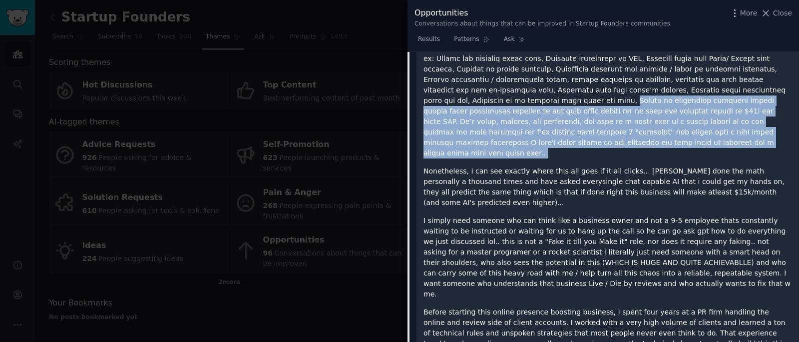
scroll to position [1438, 0]
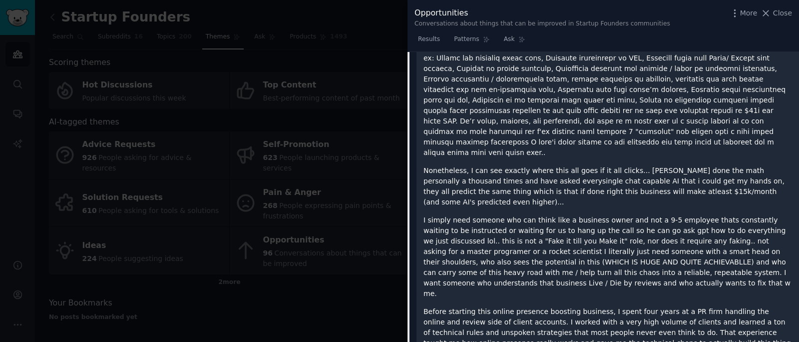
click at [591, 236] on p "I simply need someone who can think like a business owner and not a 9-5 employe…" at bounding box center [608, 257] width 369 height 84
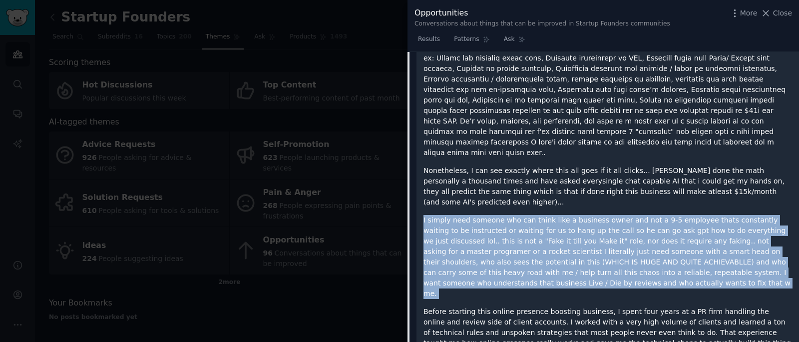
click at [591, 236] on p "I simply need someone who can think like a business owner and not a 9-5 employe…" at bounding box center [608, 257] width 369 height 84
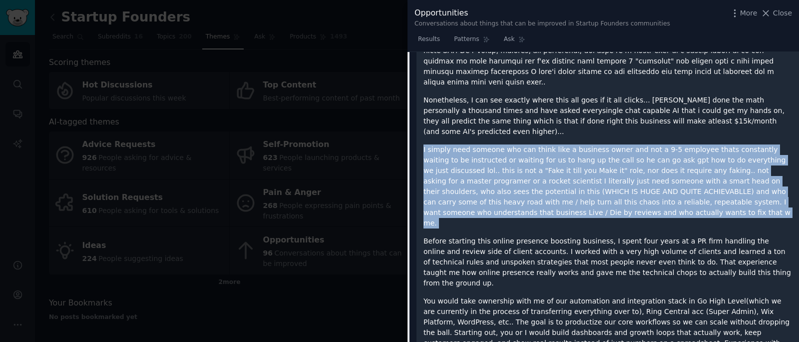
scroll to position [1509, 0]
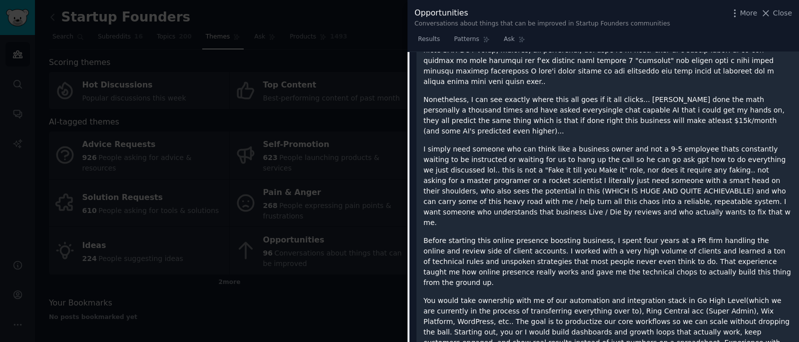
click at [678, 235] on p "Before starting this online presence boosting business, I spent four years at a…" at bounding box center [608, 261] width 369 height 52
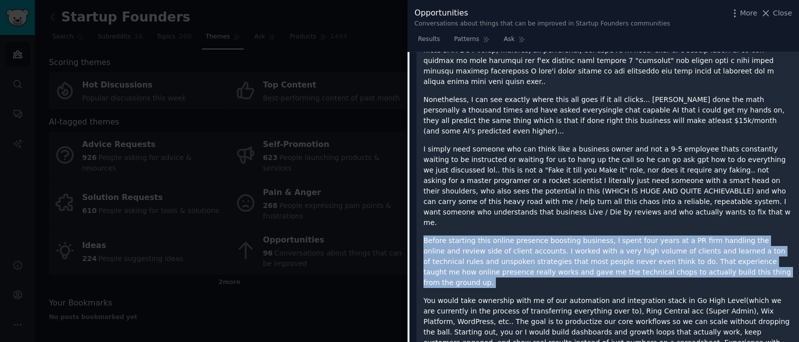
click at [678, 235] on p "Before starting this online presence boosting business, I spent four years at a…" at bounding box center [608, 261] width 369 height 52
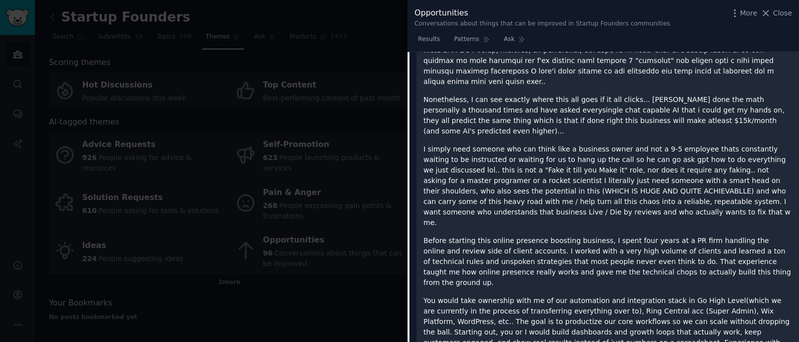
click at [520, 295] on p "You would take ownership with me of our automation and integration stack in Go …" at bounding box center [608, 342] width 369 height 94
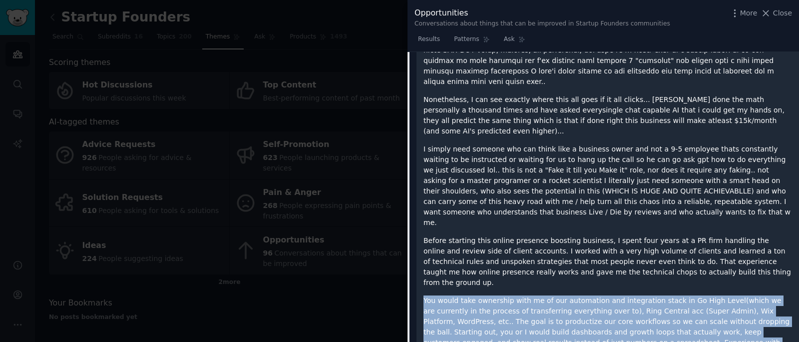
click at [520, 295] on p "You would take ownership with me of our automation and integration stack in Go …" at bounding box center [608, 342] width 369 height 94
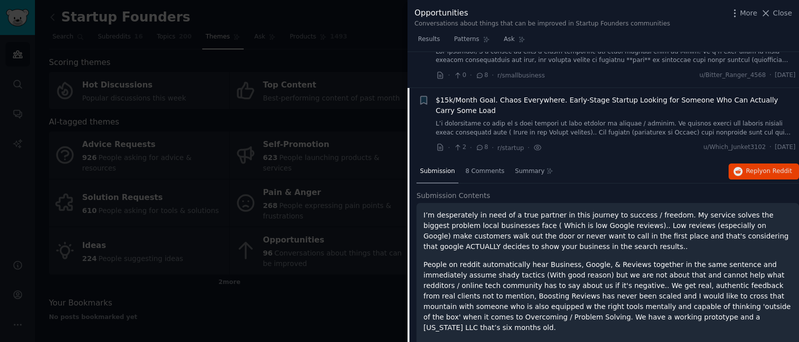
scroll to position [1140, 0]
click at [600, 159] on div "Submission 8 Comments Summary Reply on Reddit" at bounding box center [608, 171] width 383 height 24
click at [574, 94] on span "$15k/Month Goal. Chaos Everywhere. Early-Stage Startup Looking for Someone Who …" at bounding box center [616, 104] width 360 height 21
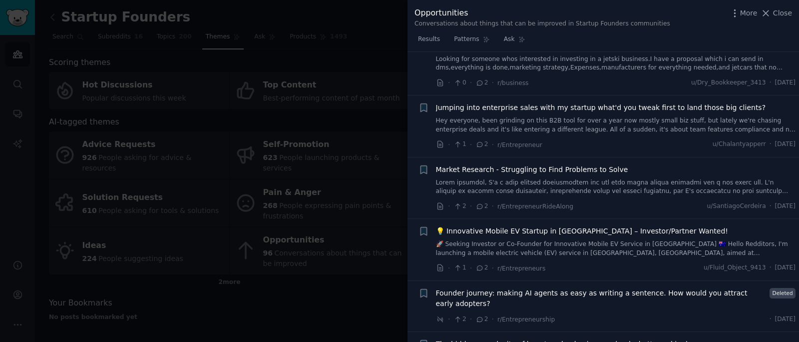
scroll to position [2221, 0]
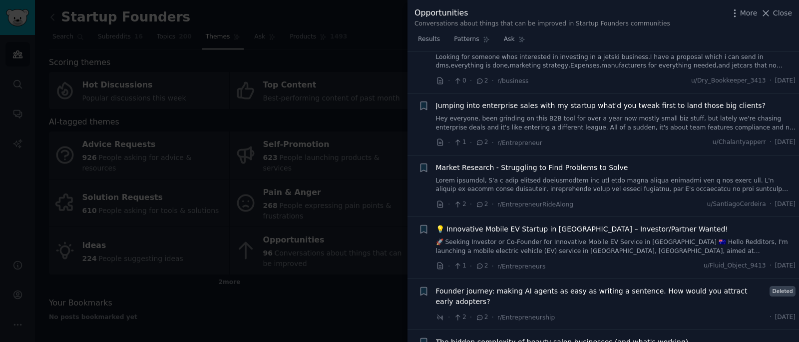
click at [611, 100] on span "Jumping into enterprise sales with my startup what'd you tweak first to land th…" at bounding box center [601, 105] width 330 height 10
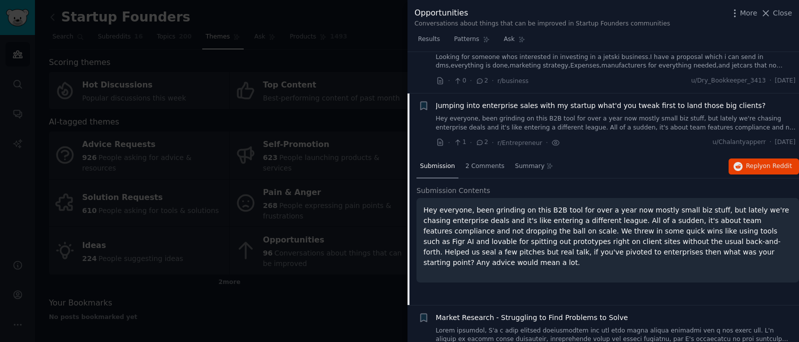
scroll to position [2253, 0]
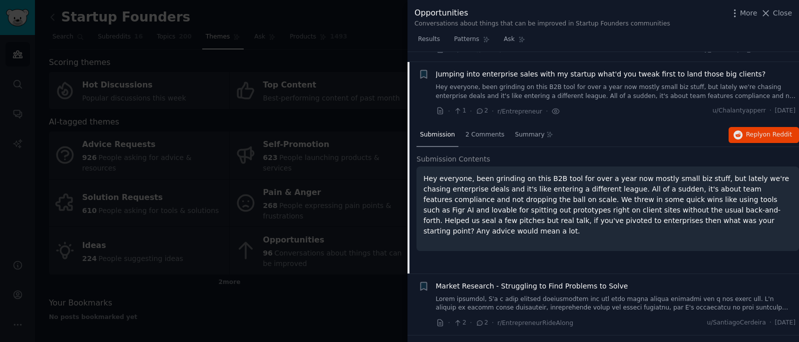
click at [587, 69] on span "Jumping into enterprise sales with my startup what'd you tweak first to land th…" at bounding box center [601, 74] width 330 height 10
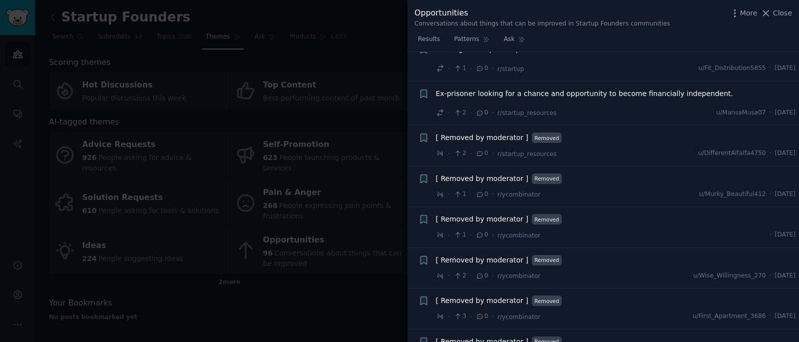
scroll to position [4841, 0]
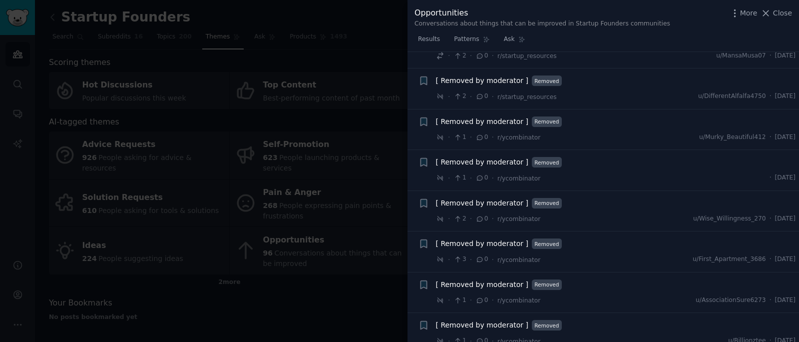
click at [368, 131] on div at bounding box center [399, 171] width 799 height 342
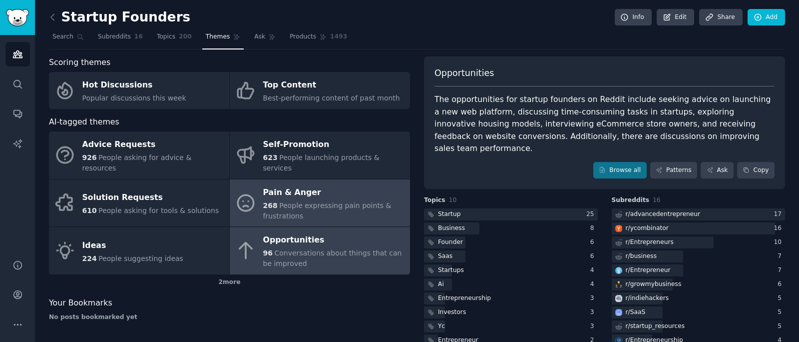
click at [353, 184] on div "Pain & Anger" at bounding box center [334, 192] width 142 height 16
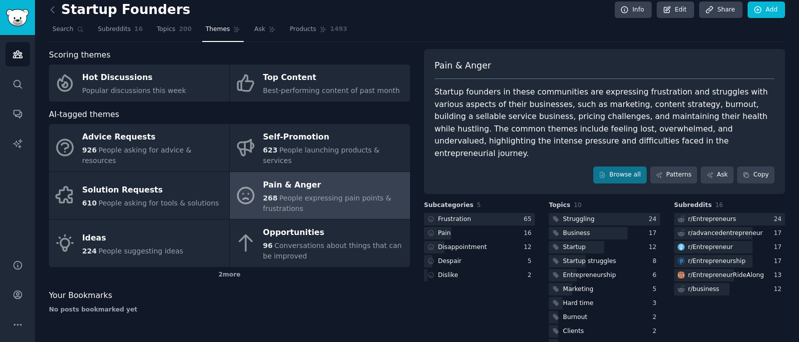
scroll to position [20, 0]
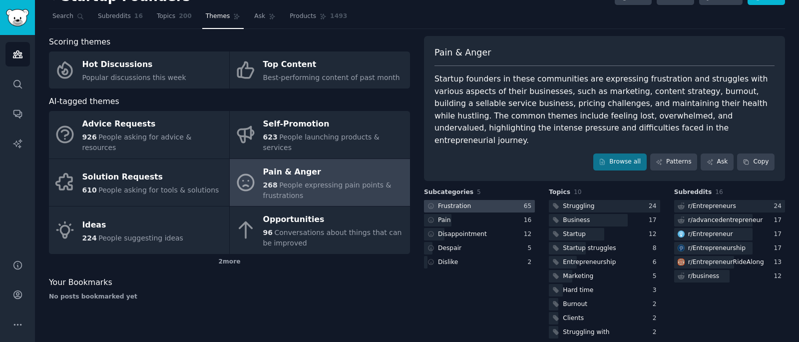
click at [505, 200] on div at bounding box center [479, 206] width 111 height 12
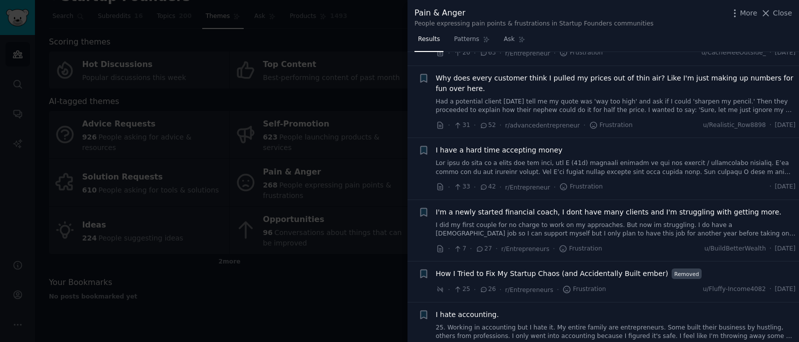
scroll to position [178, 0]
click at [551, 78] on span "Why does every customer think I pulled my prices out of thin air? Like I'm just…" at bounding box center [616, 81] width 360 height 21
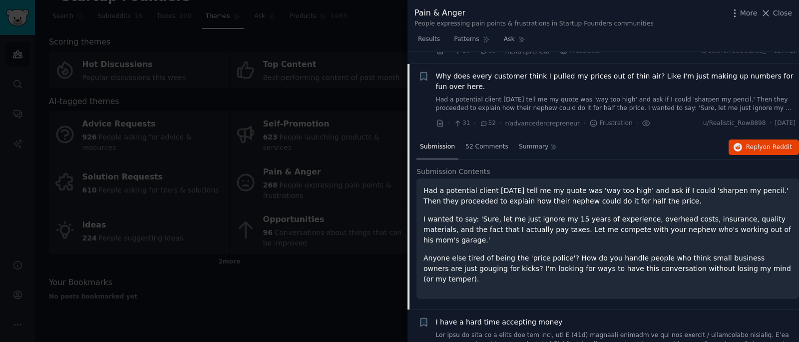
scroll to position [190, 0]
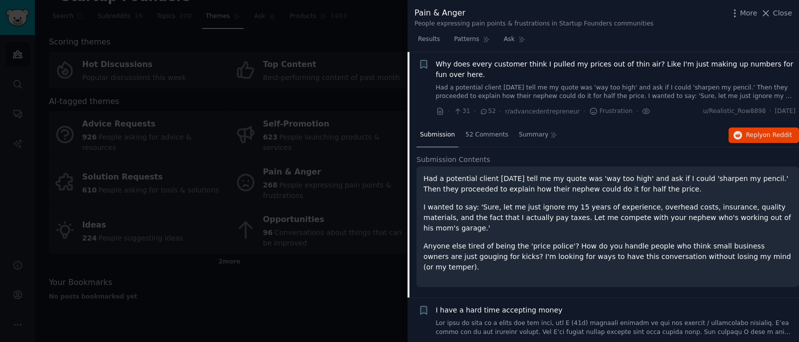
click at [600, 211] on p "I wanted to say: 'Sure, let me just ignore my 15 years of experience, overhead …" at bounding box center [608, 217] width 369 height 31
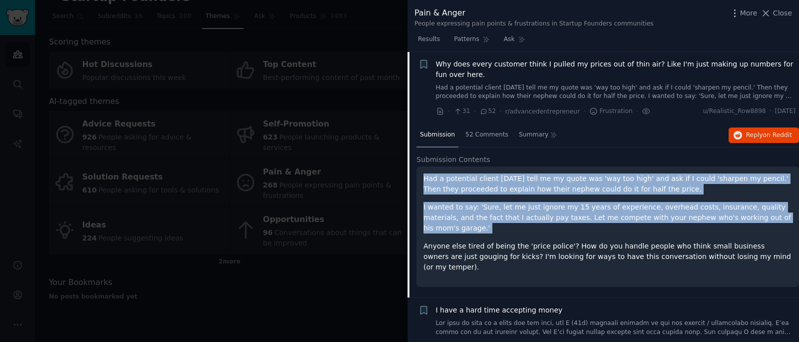
drag, startPoint x: 600, startPoint y: 211, endPoint x: 573, endPoint y: 190, distance: 34.2
click at [573, 190] on div "Had a potential client yesterday tell me my quote was 'way too high' and ask if…" at bounding box center [608, 222] width 369 height 99
click at [573, 190] on p "Had a potential client yesterday tell me my quote was 'way too high' and ask if…" at bounding box center [608, 183] width 369 height 21
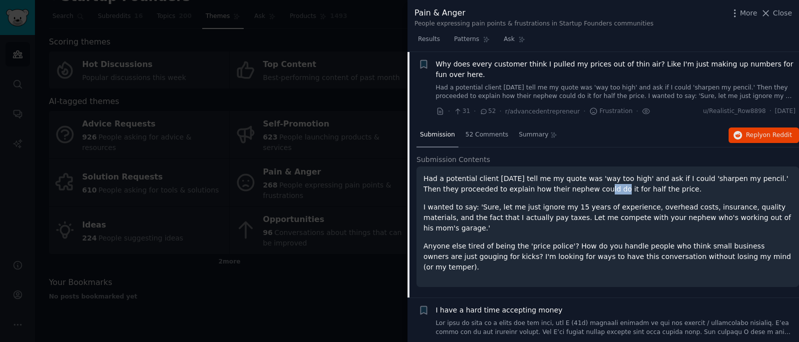
click at [573, 190] on p "Had a potential client yesterday tell me my quote was 'way too high' and ask if…" at bounding box center [608, 183] width 369 height 21
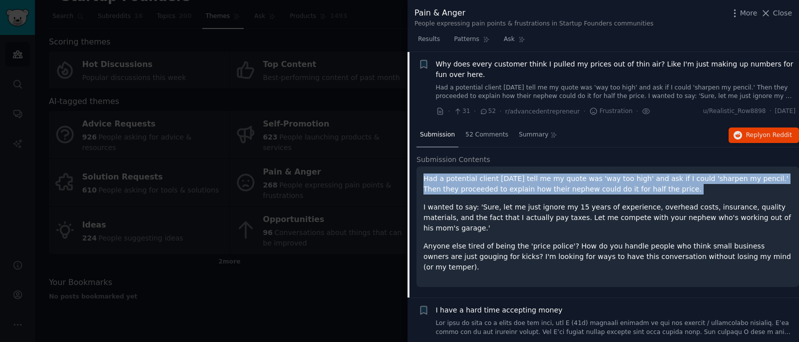
click at [573, 190] on p "Had a potential client yesterday tell me my quote was 'way too high' and ask if…" at bounding box center [608, 183] width 369 height 21
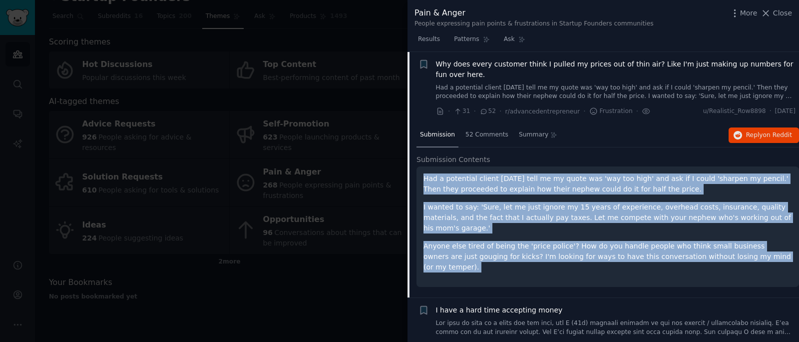
drag, startPoint x: 573, startPoint y: 190, endPoint x: 617, endPoint y: 240, distance: 66.2
click at [617, 239] on div "Had a potential client yesterday tell me my quote was 'way too high' and ask if…" at bounding box center [608, 222] width 369 height 99
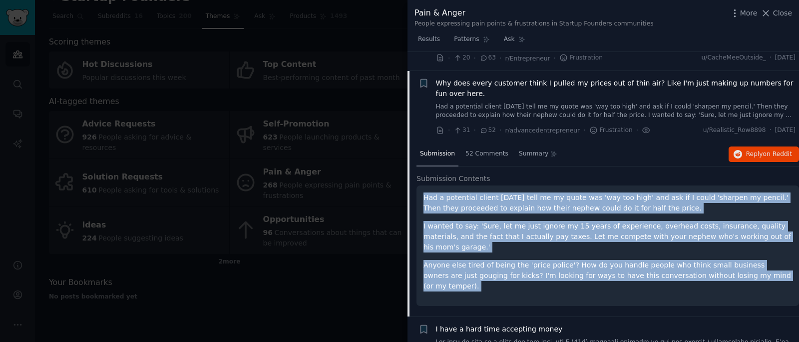
scroll to position [161, 0]
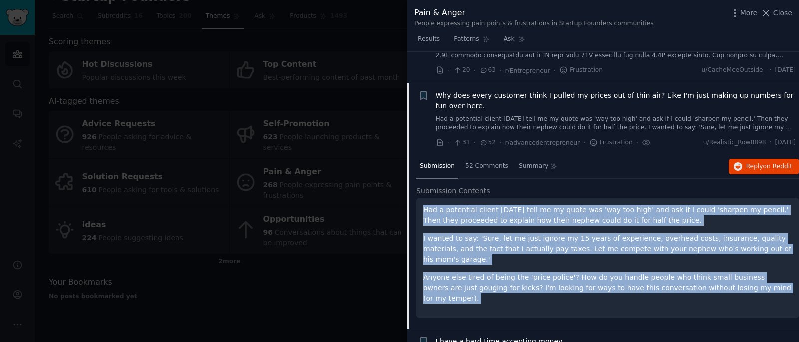
click at [515, 101] on span "Why does every customer think I pulled my prices out of thin air? Like I'm just…" at bounding box center [616, 100] width 360 height 21
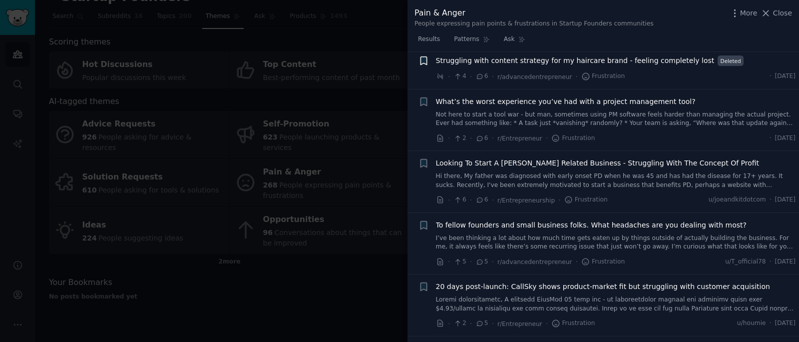
scroll to position [1378, 0]
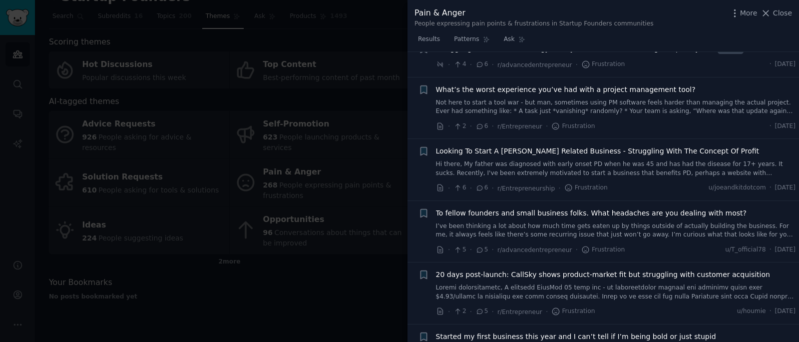
click at [394, 189] on div at bounding box center [399, 171] width 799 height 342
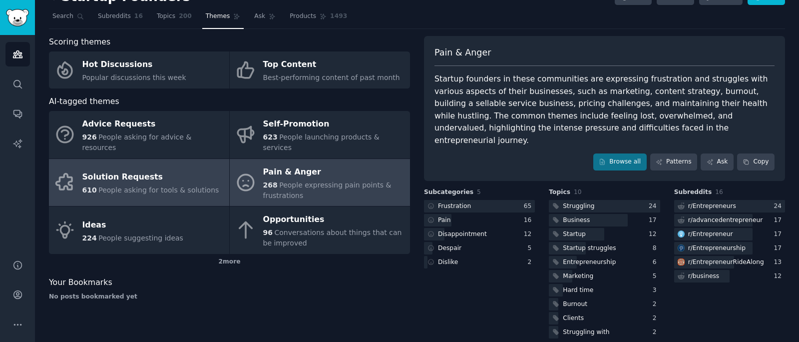
click at [166, 169] on div "Solution Requests" at bounding box center [150, 177] width 137 height 16
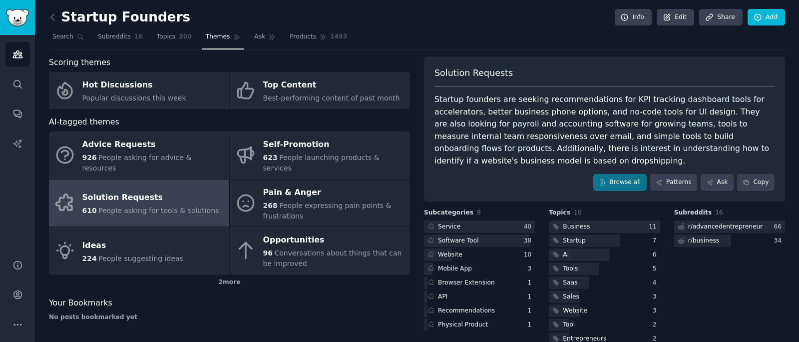
click at [439, 103] on div "Startup founders are seeking recommendations for KPI tracking dashboard tools f…" at bounding box center [605, 129] width 340 height 73
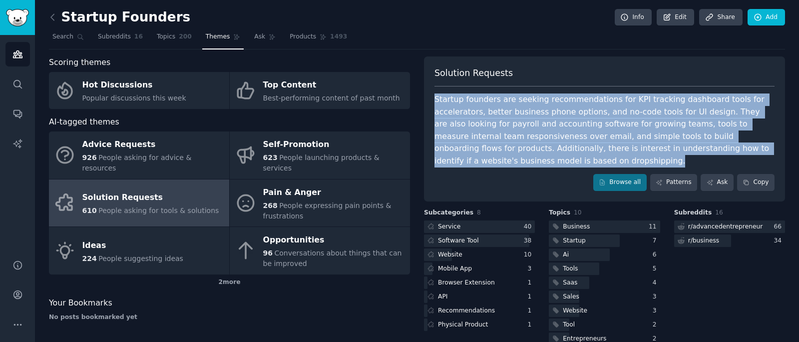
drag, startPoint x: 439, startPoint y: 103, endPoint x: 487, endPoint y: 150, distance: 67.8
click at [485, 147] on div "Startup founders are seeking recommendations for KPI tracking dashboard tools f…" at bounding box center [605, 129] width 340 height 73
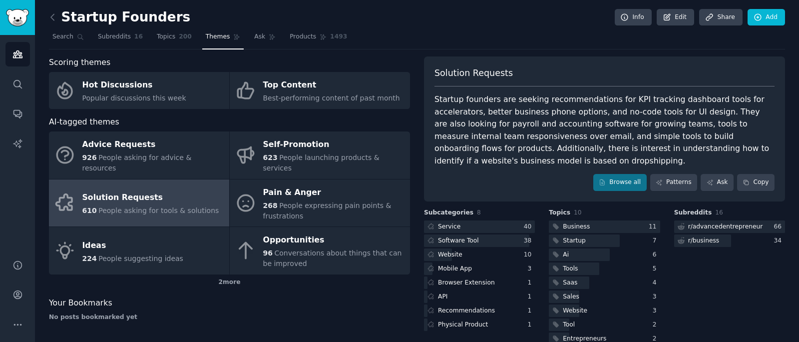
click at [487, 151] on div "Startup founders are seeking recommendations for KPI tracking dashboard tools f…" at bounding box center [605, 129] width 340 height 73
click at [477, 225] on div at bounding box center [479, 226] width 111 height 12
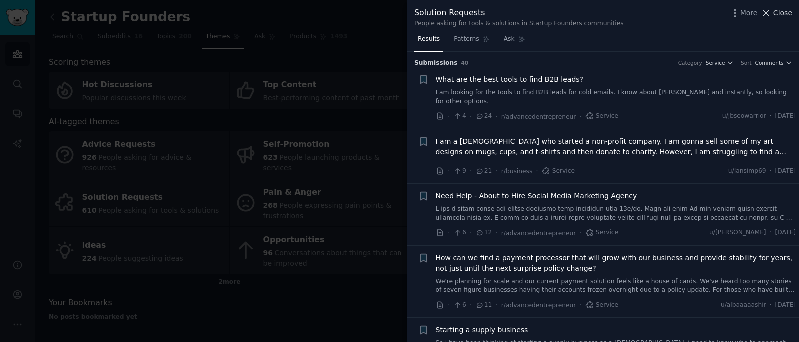
click at [773, 17] on span "Close" at bounding box center [782, 13] width 19 height 10
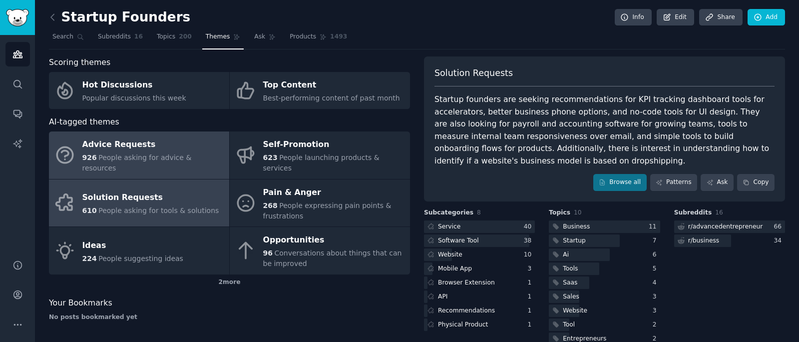
click at [175, 146] on div "Advice Requests" at bounding box center [153, 145] width 142 height 16
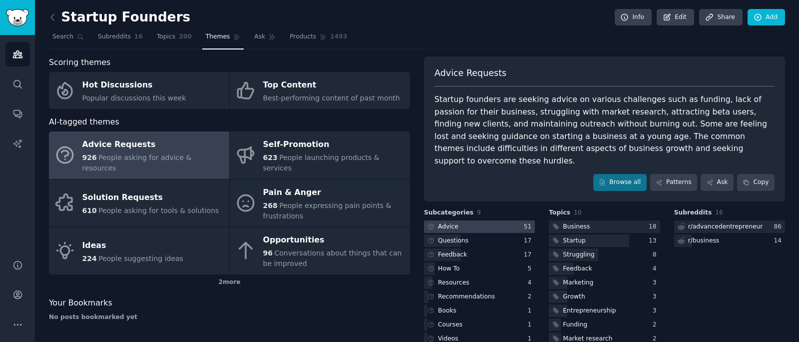
click at [471, 220] on div at bounding box center [479, 226] width 111 height 12
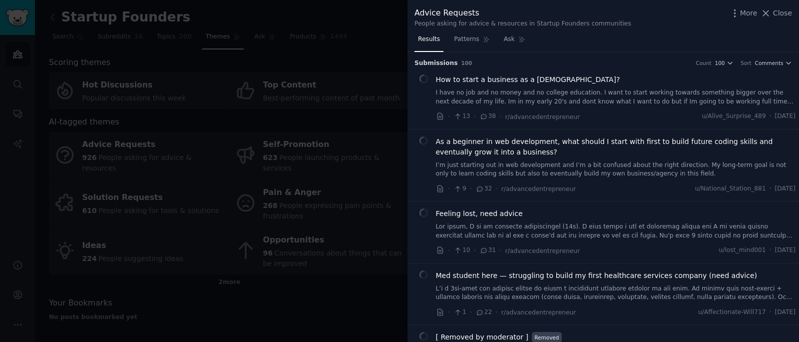
click at [368, 163] on div at bounding box center [399, 171] width 799 height 342
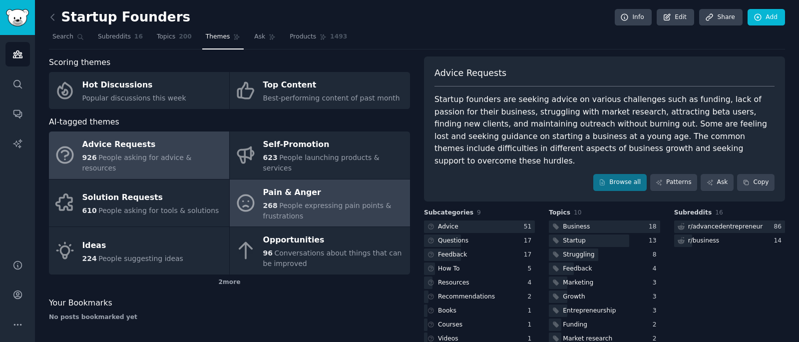
click at [302, 188] on div "Pain & Anger" at bounding box center [334, 192] width 142 height 16
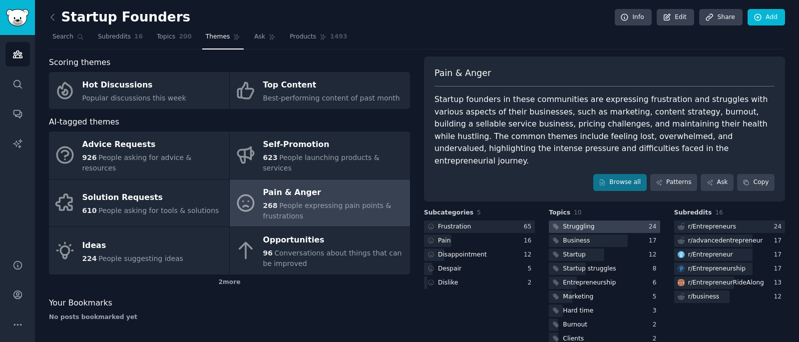
click at [584, 222] on div "Struggling" at bounding box center [578, 226] width 31 height 9
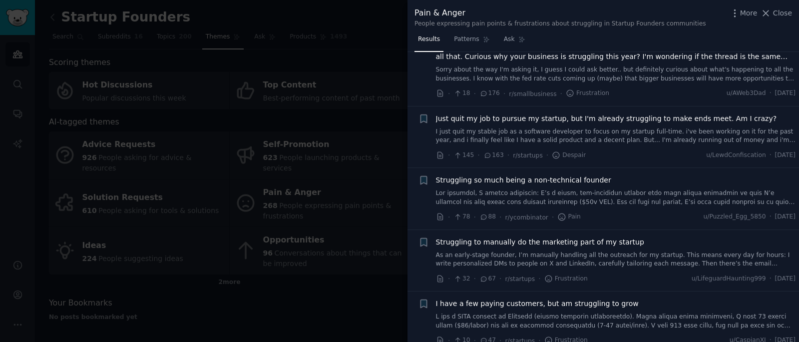
scroll to position [35, 0]
click at [509, 182] on span "Struggling so much being a non-technical founder" at bounding box center [523, 178] width 175 height 10
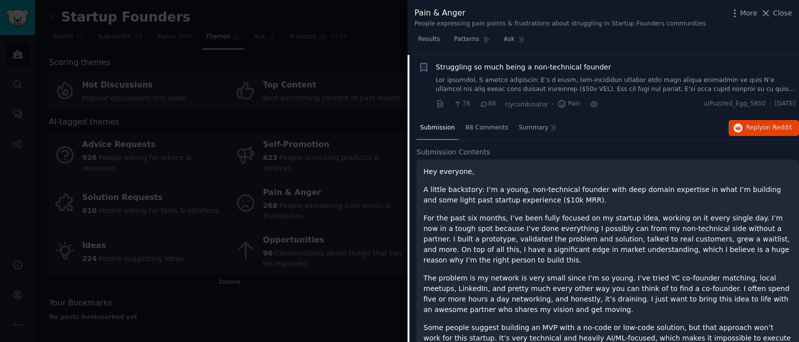
scroll to position [150, 0]
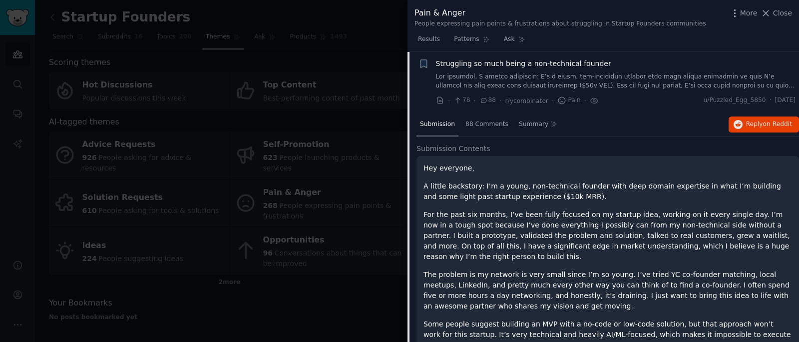
click at [518, 188] on p "A little backstory: I’m a young, non-technical founder with deep domain experti…" at bounding box center [608, 191] width 369 height 21
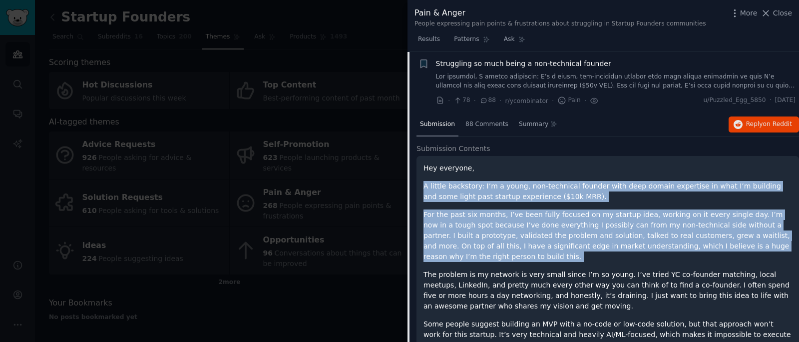
drag, startPoint x: 518, startPoint y: 187, endPoint x: 595, endPoint y: 258, distance: 104.6
click at [594, 259] on div "Hey everyone, A little backstory: I’m a young, non-technical founder with deep …" at bounding box center [608, 290] width 369 height 255
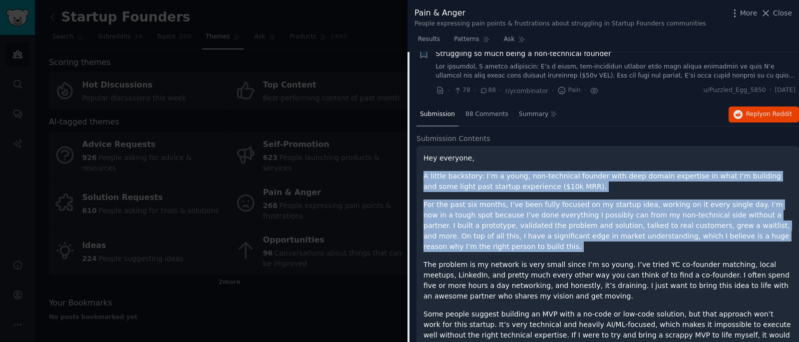
scroll to position [174, 0]
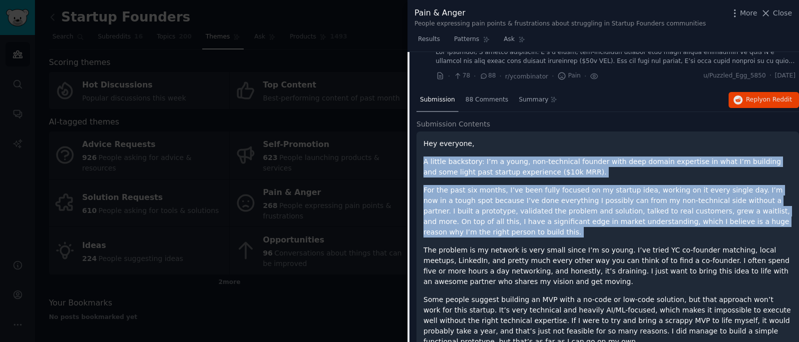
click at [589, 230] on p "For the past six months, I’ve been fully focused on my startup idea, working on…" at bounding box center [608, 211] width 369 height 52
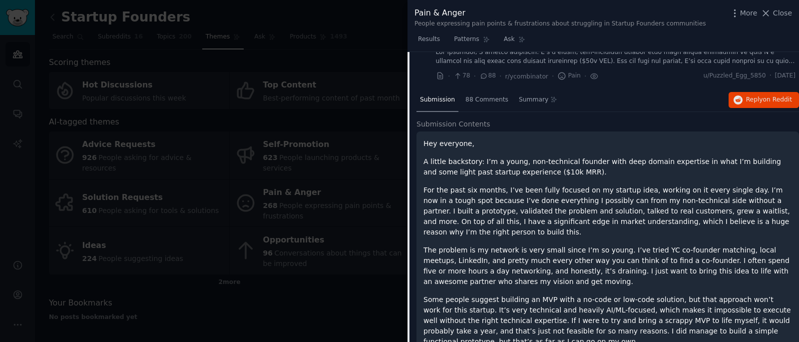
click at [589, 230] on p "For the past six months, I’ve been fully focused on my startup idea, working on…" at bounding box center [608, 211] width 369 height 52
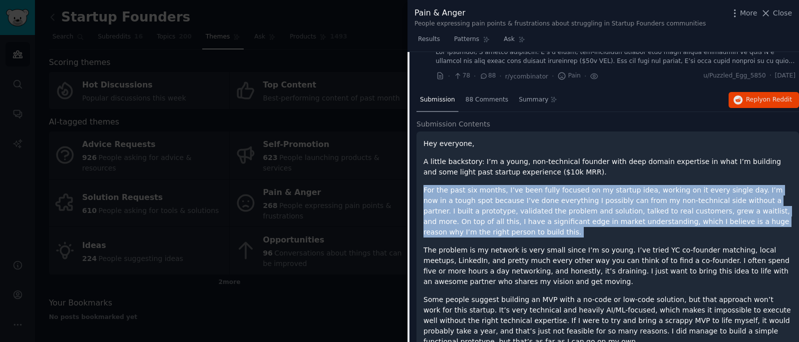
drag, startPoint x: 589, startPoint y: 230, endPoint x: 564, endPoint y: 176, distance: 59.7
click at [564, 176] on div "Hey everyone, A little backstory: I’m a young, non-technical founder with deep …" at bounding box center [608, 265] width 369 height 255
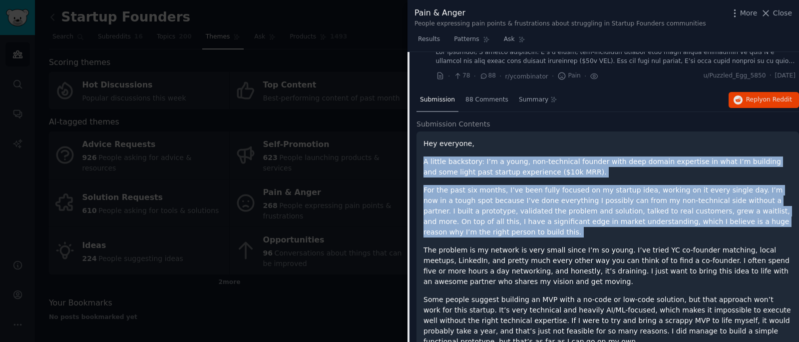
click at [564, 176] on p "A little backstory: I’m a young, non-technical founder with deep domain experti…" at bounding box center [608, 166] width 369 height 21
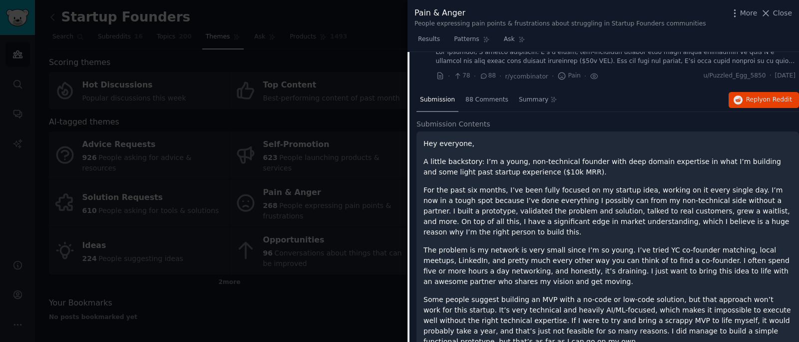
click at [564, 176] on p "A little backstory: I’m a young, non-technical founder with deep domain experti…" at bounding box center [608, 166] width 369 height 21
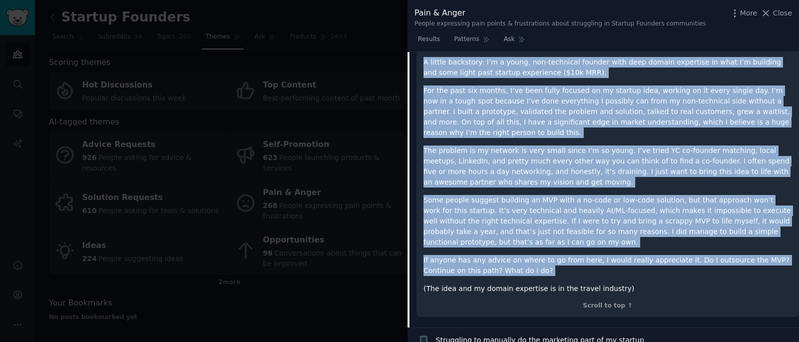
scroll to position [290, 0]
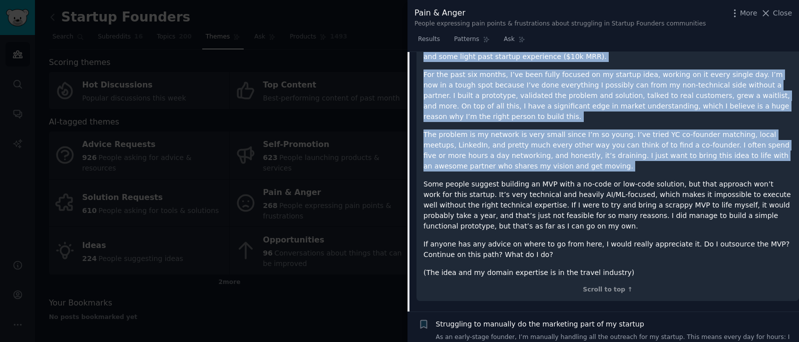
drag, startPoint x: 564, startPoint y: 176, endPoint x: 525, endPoint y: 152, distance: 45.5
click at [525, 152] on div "Hey everyone, A little backstory: I’m a young, non-technical founder with deep …" at bounding box center [608, 150] width 369 height 255
drag, startPoint x: 529, startPoint y: 164, endPoint x: 512, endPoint y: 186, distance: 27.4
click at [512, 186] on div "Hey everyone, A little backstory: I’m a young, non-technical founder with deep …" at bounding box center [608, 150] width 369 height 255
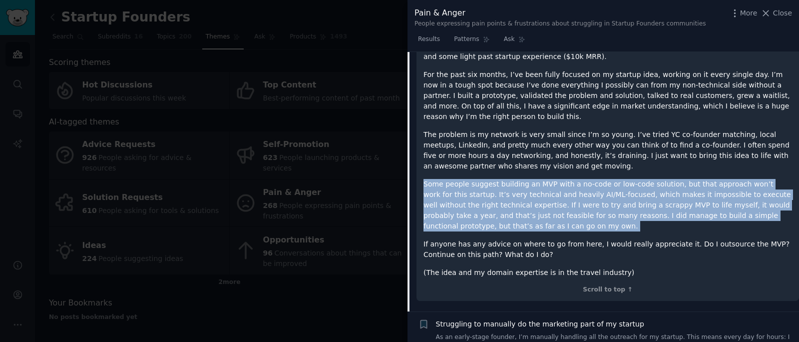
click at [512, 189] on p "Some people suggest building an MVP with a no-code or low-code solution, but th…" at bounding box center [608, 205] width 369 height 52
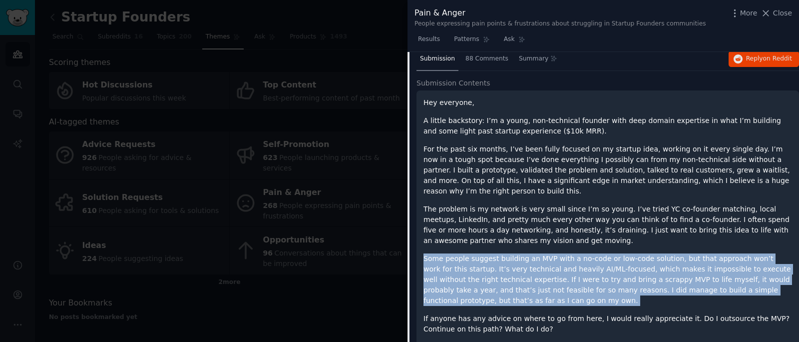
scroll to position [218, 0]
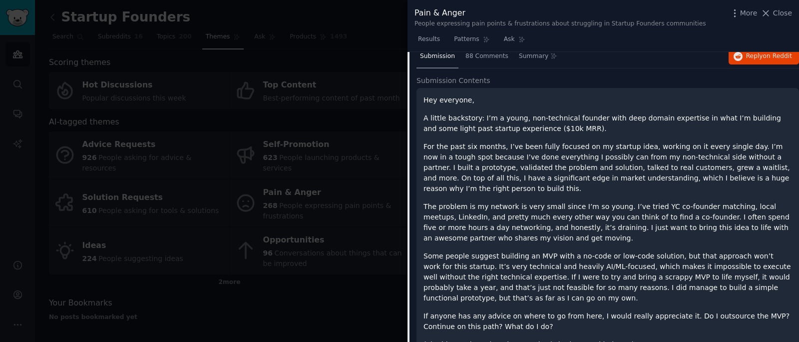
click at [506, 122] on p "A little backstory: I’m a young, non-technical founder with deep domain experti…" at bounding box center [608, 123] width 369 height 21
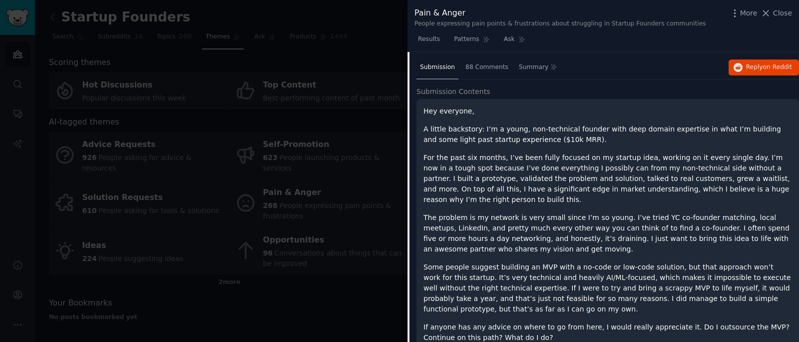
scroll to position [199, 0]
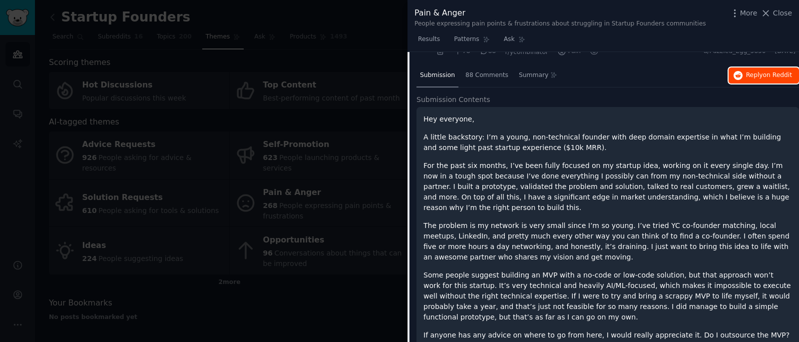
click at [766, 73] on span "on Reddit" at bounding box center [777, 74] width 29 height 7
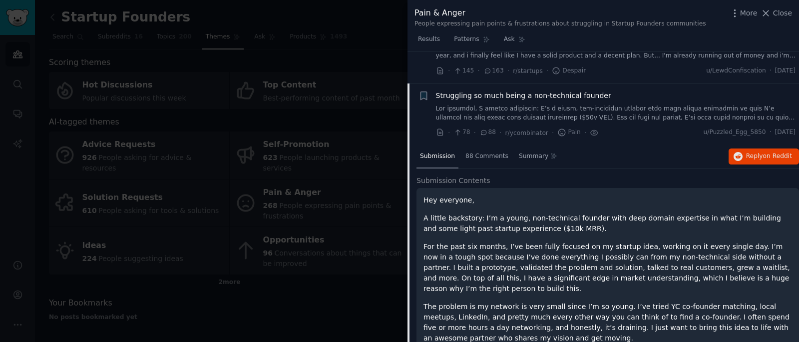
click at [512, 99] on span "Struggling so much being a non-technical founder" at bounding box center [523, 95] width 175 height 10
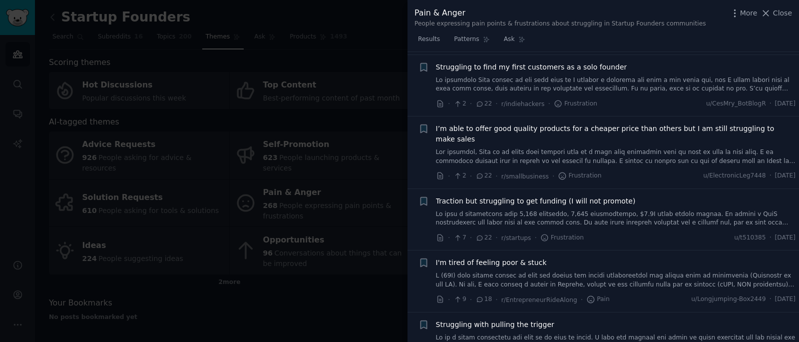
scroll to position [842, 0]
